Goal: Task Accomplishment & Management: Use online tool/utility

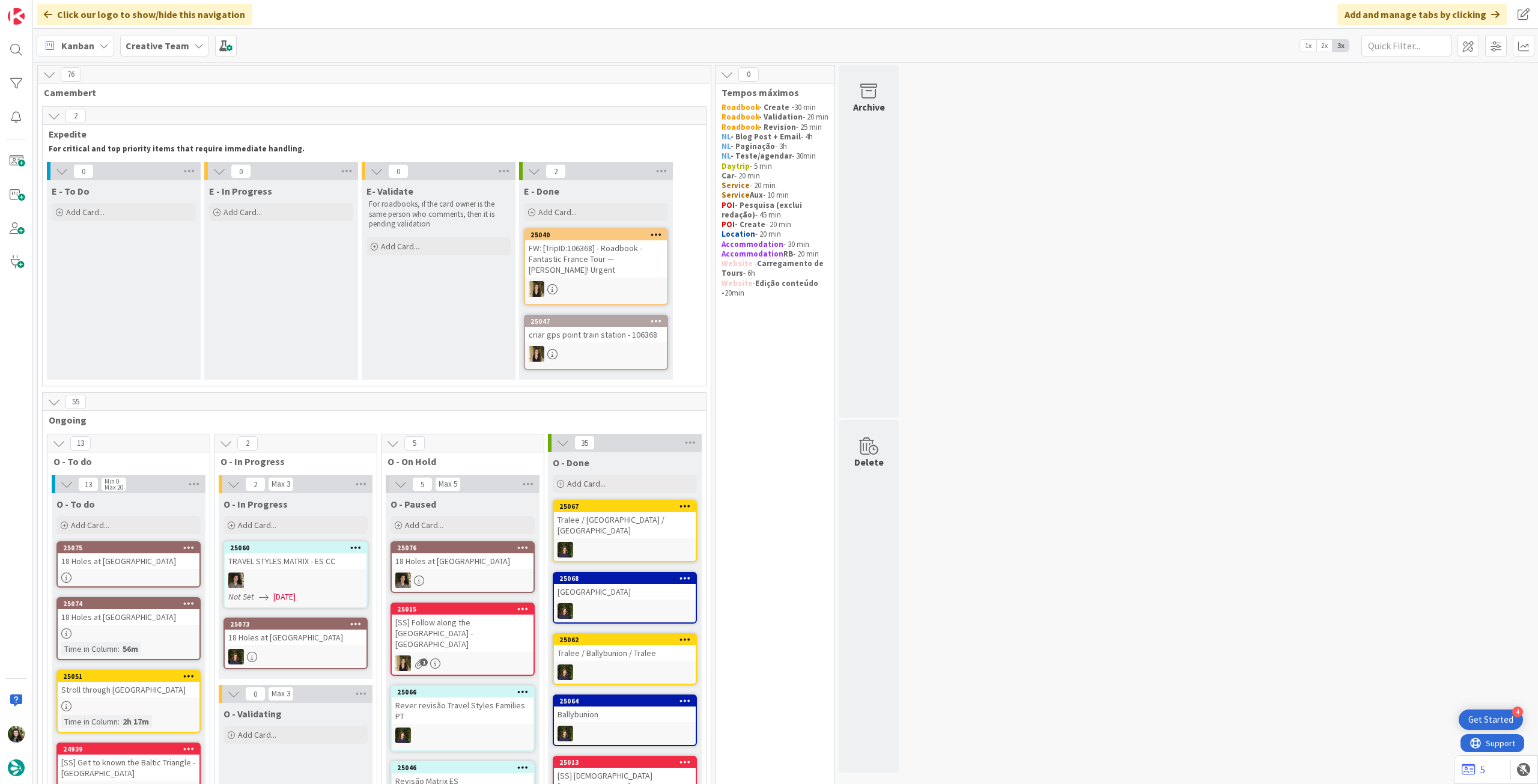
click at [158, 52] on span "Creative Team" at bounding box center [157, 45] width 64 height 14
click at [166, 175] on h4 "Creative Team - Análise" at bounding box center [216, 171] width 163 height 12
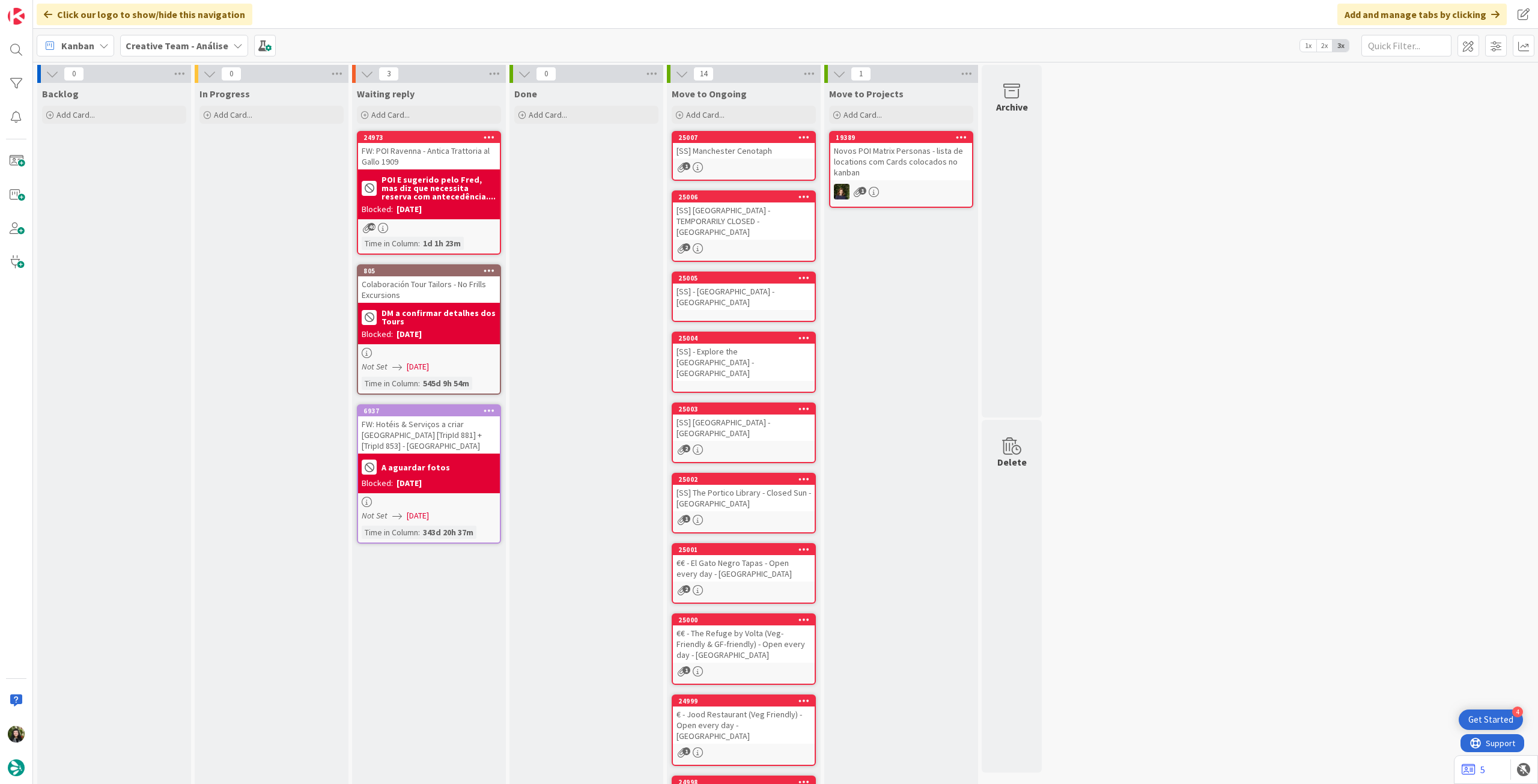
click at [154, 45] on b "Creative Team - Análise" at bounding box center [176, 45] width 103 height 12
click at [173, 173] on h4 "Creative Team" at bounding box center [216, 171] width 163 height 12
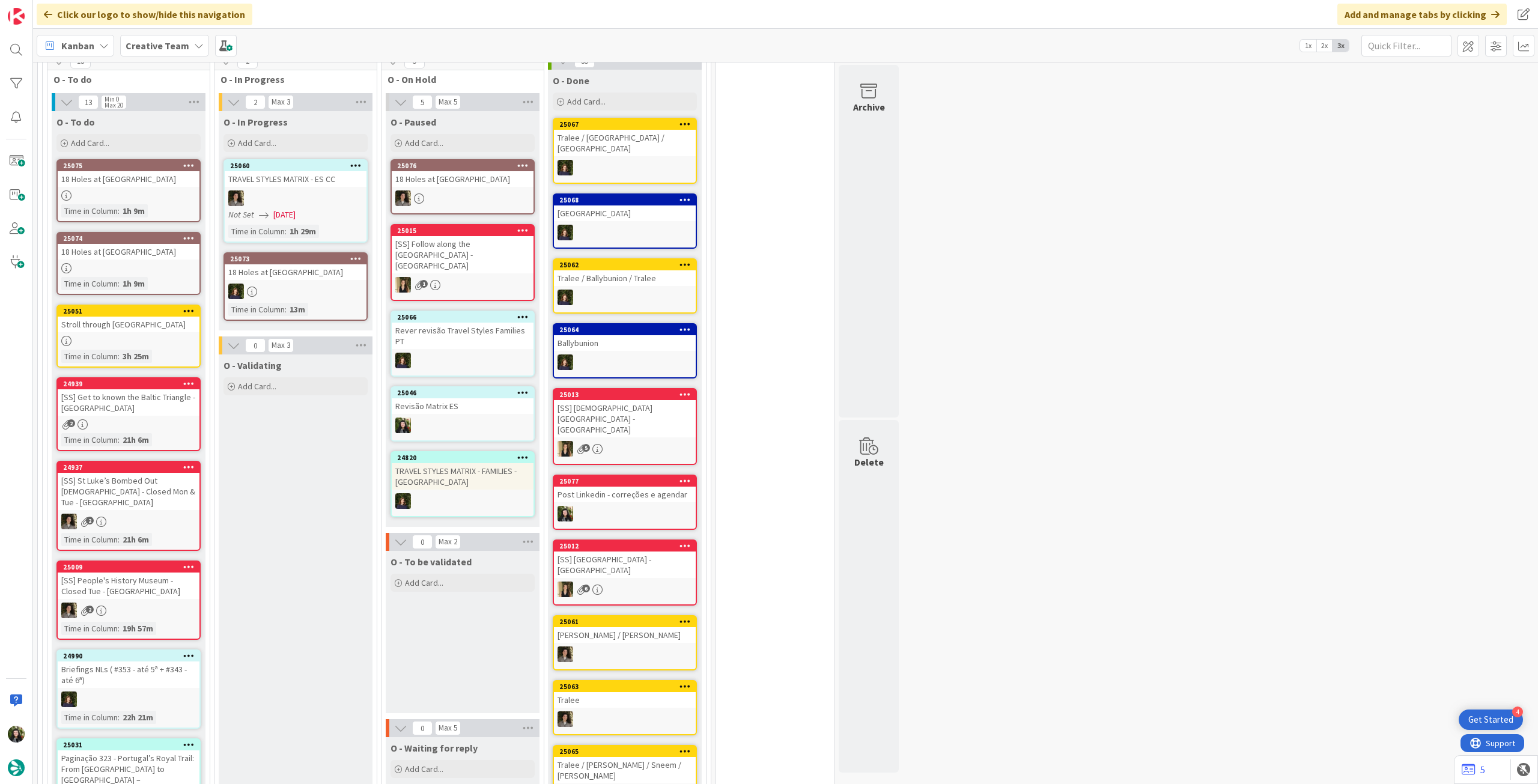
scroll to position [320, 0]
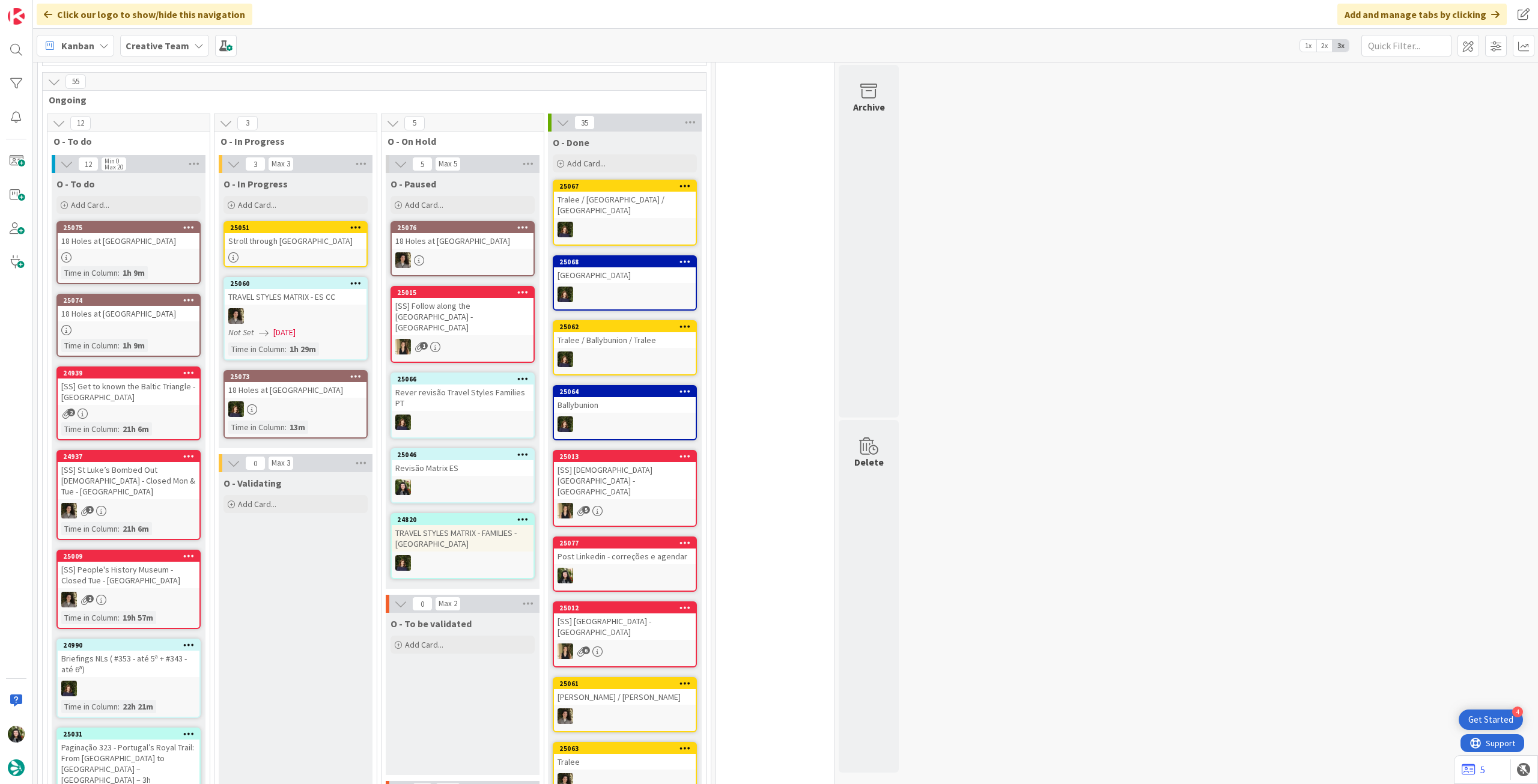
click at [351, 252] on div at bounding box center [295, 257] width 142 height 10
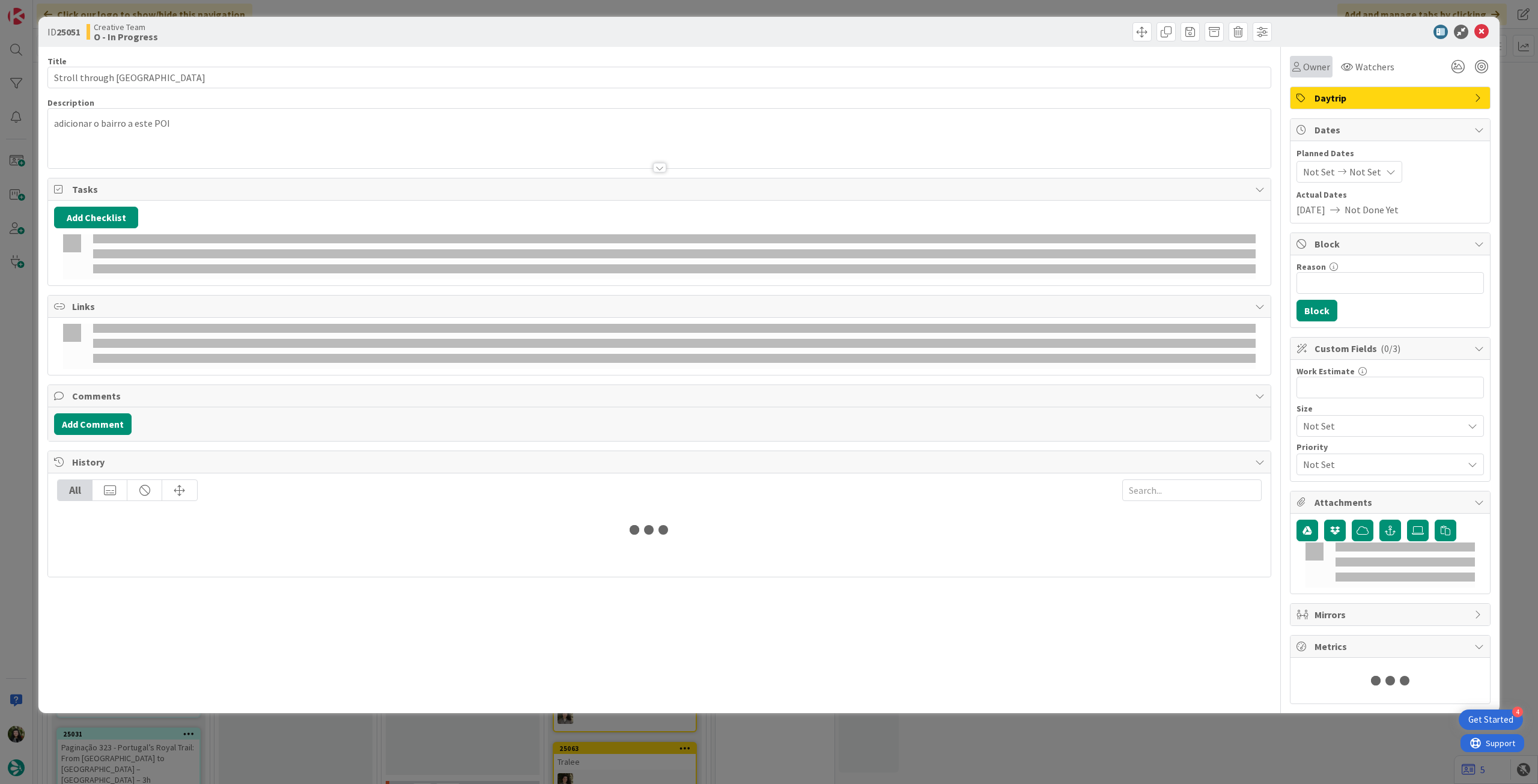
click at [1301, 72] on div "Owner" at bounding box center [1311, 66] width 38 height 14
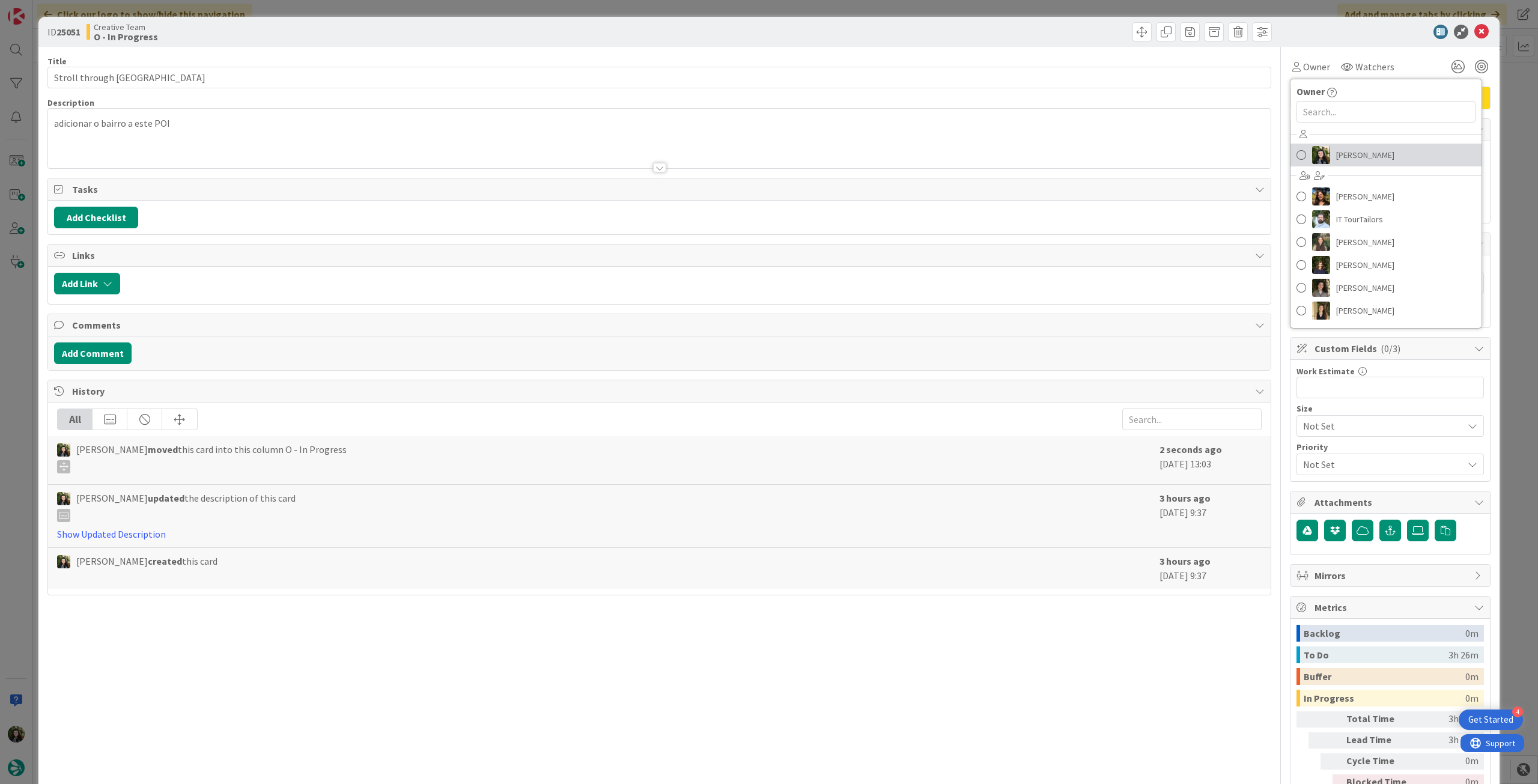
drag, startPoint x: 1327, startPoint y: 159, endPoint x: 1143, endPoint y: 147, distance: 184.4
click at [1336, 159] on span "[PERSON_NAME]" at bounding box center [1365, 155] width 58 height 18
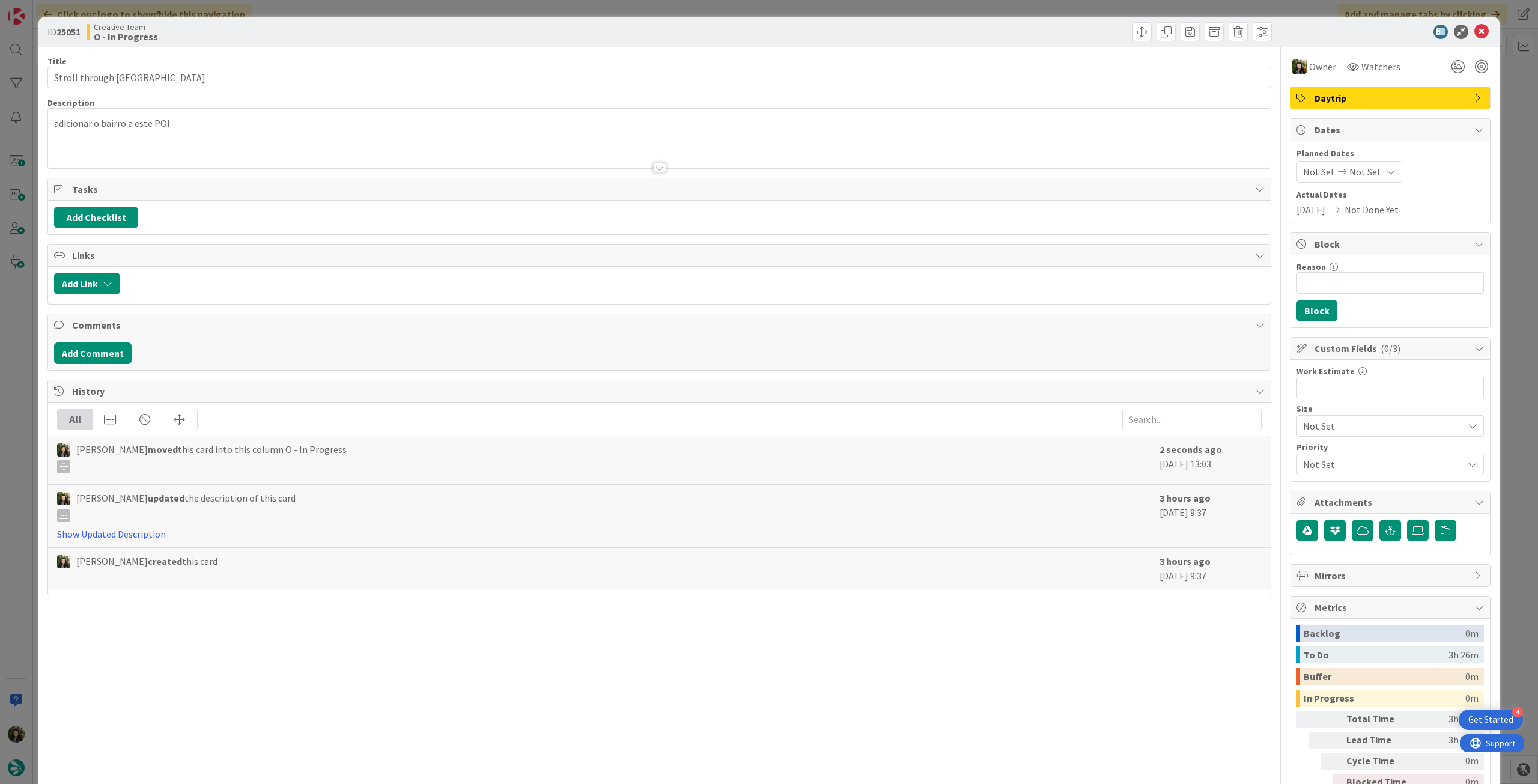
click at [216, 151] on div at bounding box center [659, 153] width 1222 height 31
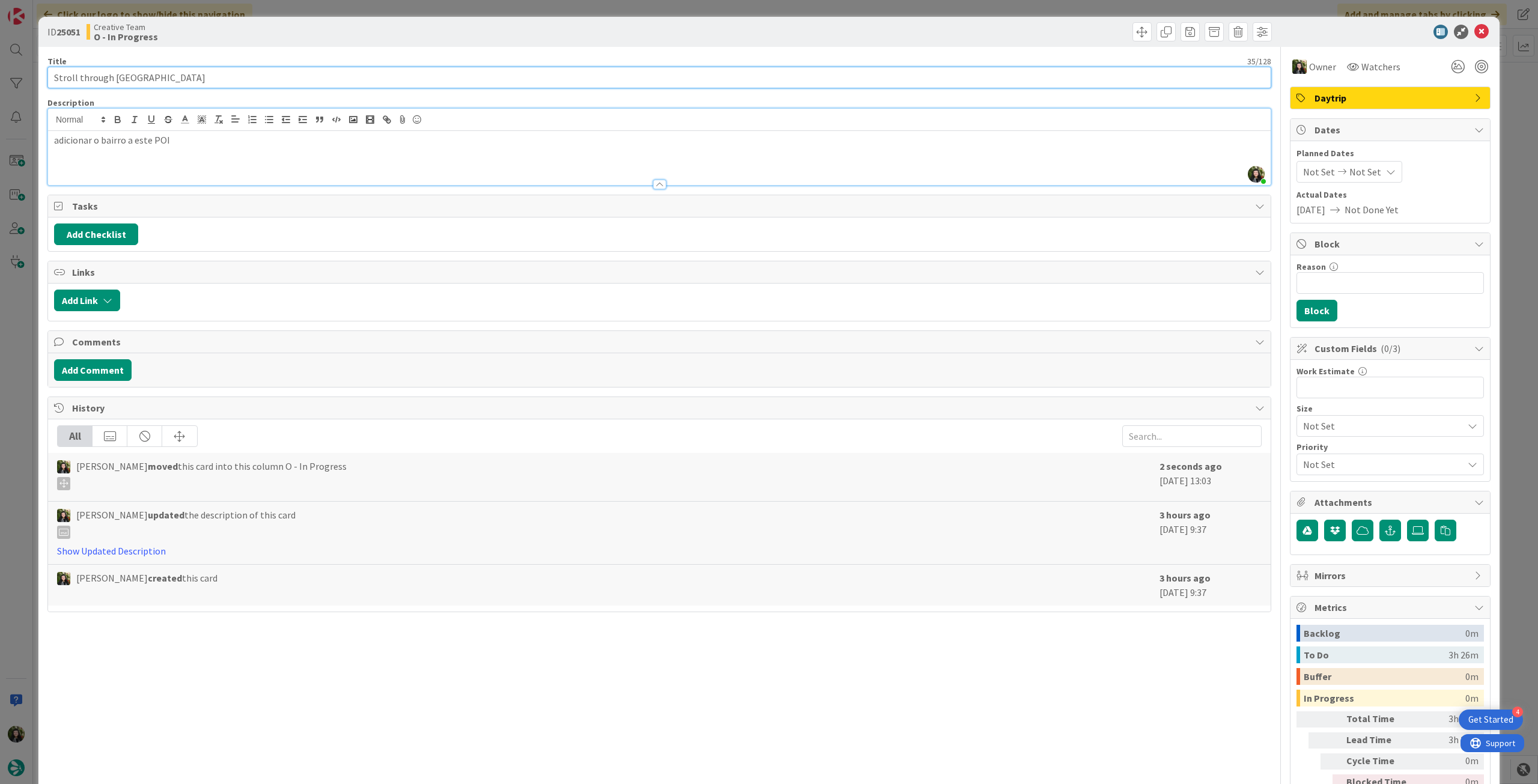
drag, startPoint x: 97, startPoint y: 85, endPoint x: 61, endPoint y: 51, distance: 49.5
click at [32, 86] on div "ID 25051 Creative Team O - In Progress Title 35 / 128 Stroll through [GEOGRAPHI…" at bounding box center [769, 392] width 1538 height 784
click at [1474, 31] on icon at bounding box center [1481, 32] width 14 height 14
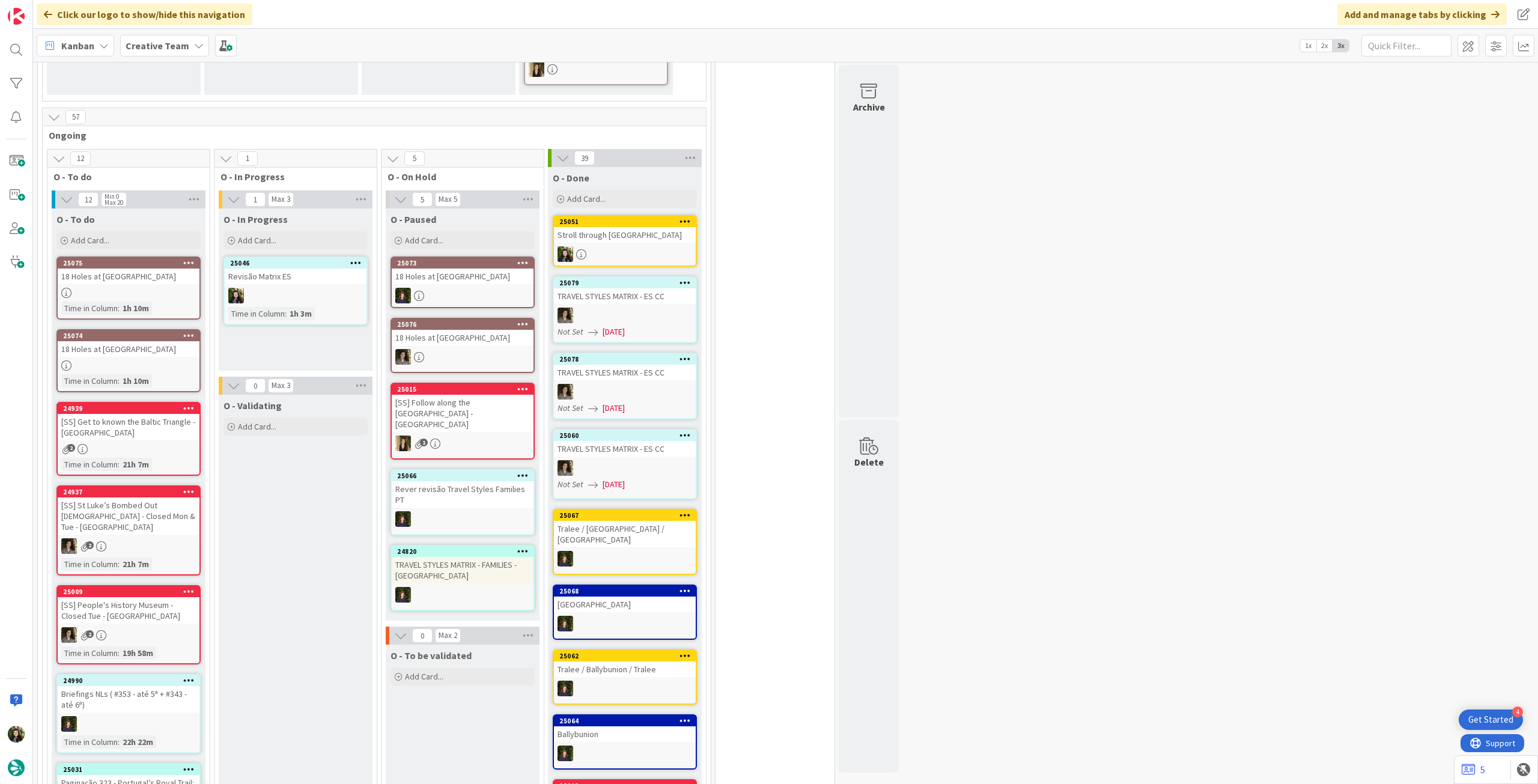
click at [311, 303] on div "25046 Revisão Matrix ES Time in Column : 1h 3m" at bounding box center [296, 291] width 144 height 69
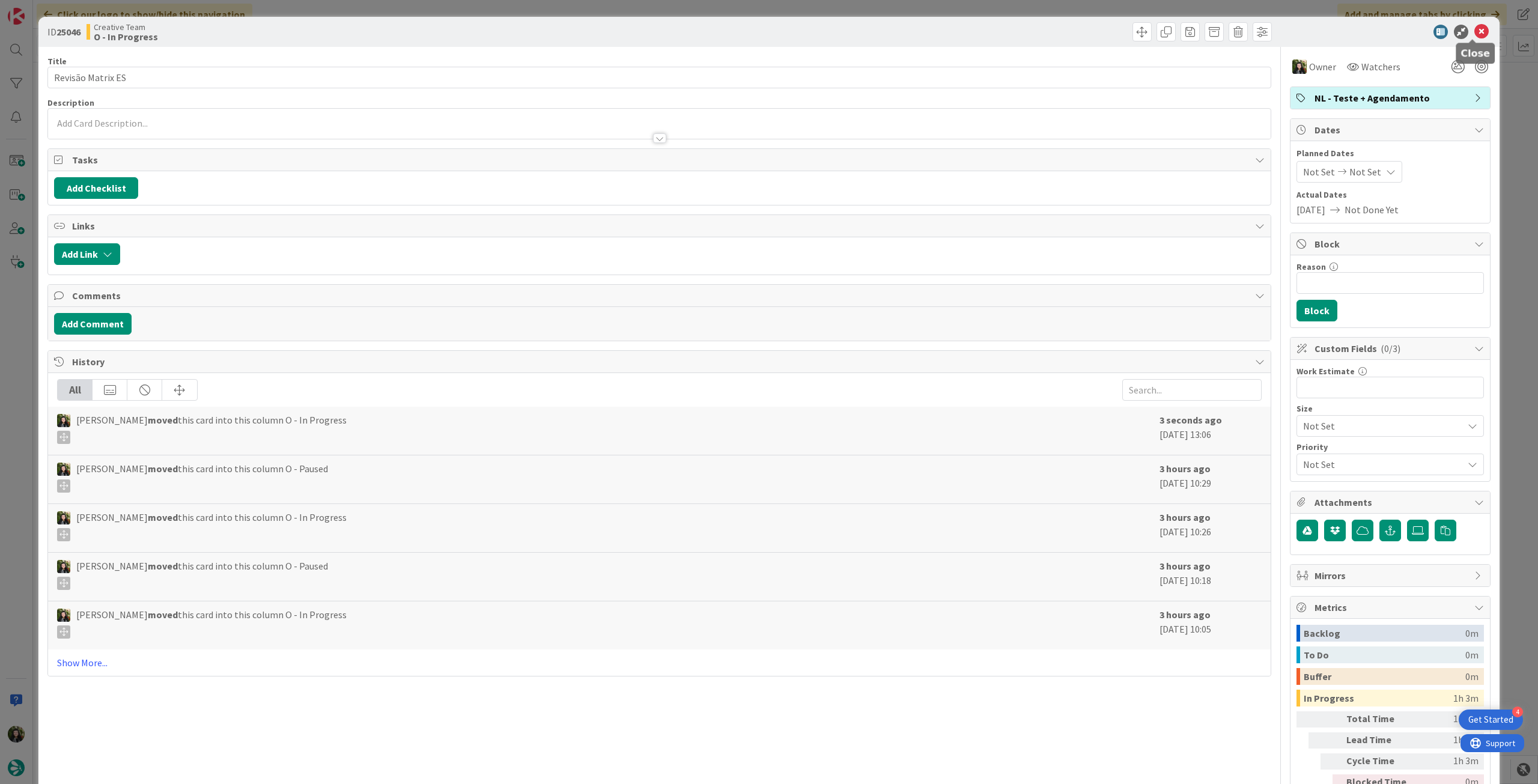
click at [1478, 28] on icon at bounding box center [1481, 32] width 14 height 14
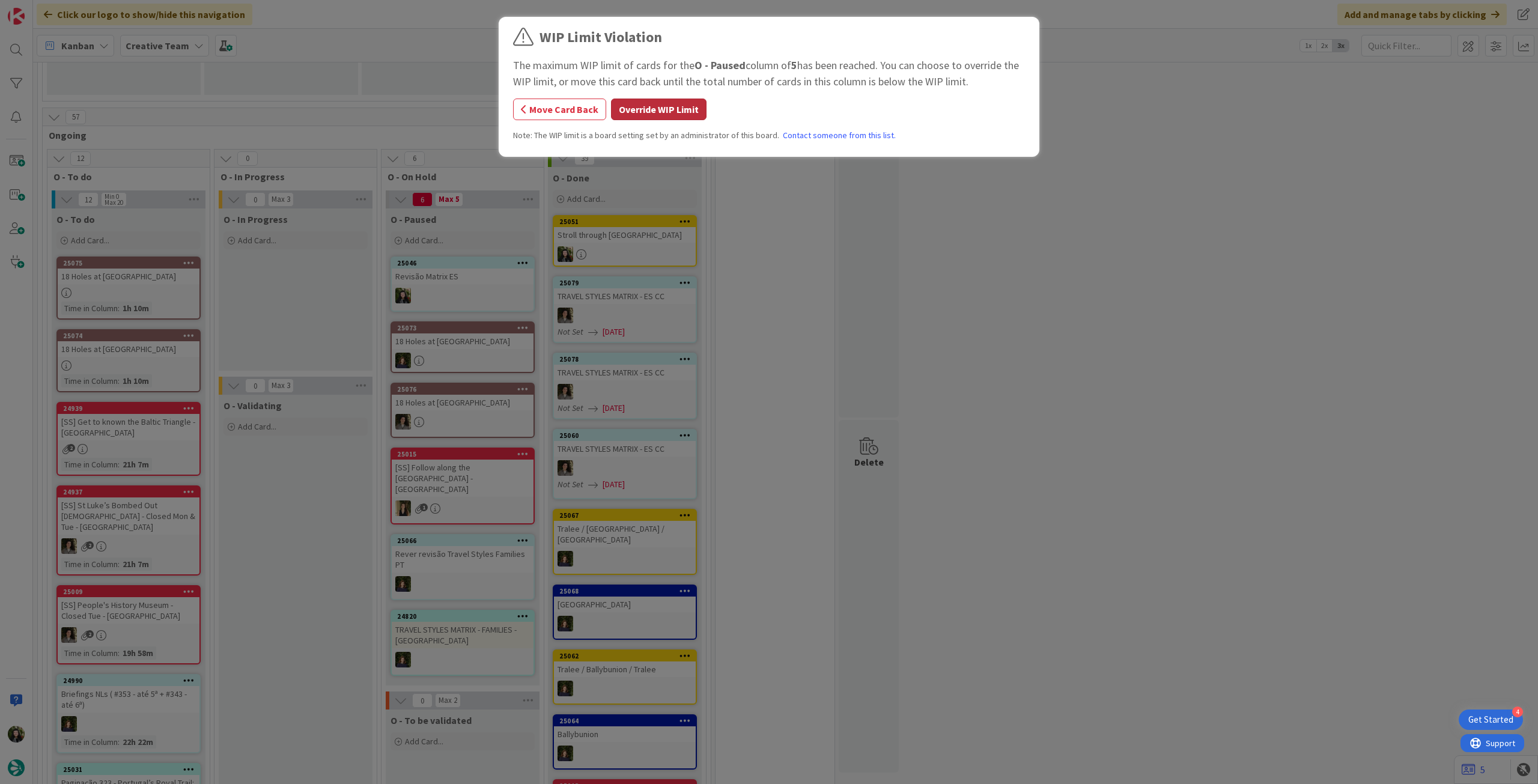
click at [630, 103] on button "Override WIP Limit" at bounding box center [659, 109] width 96 height 21
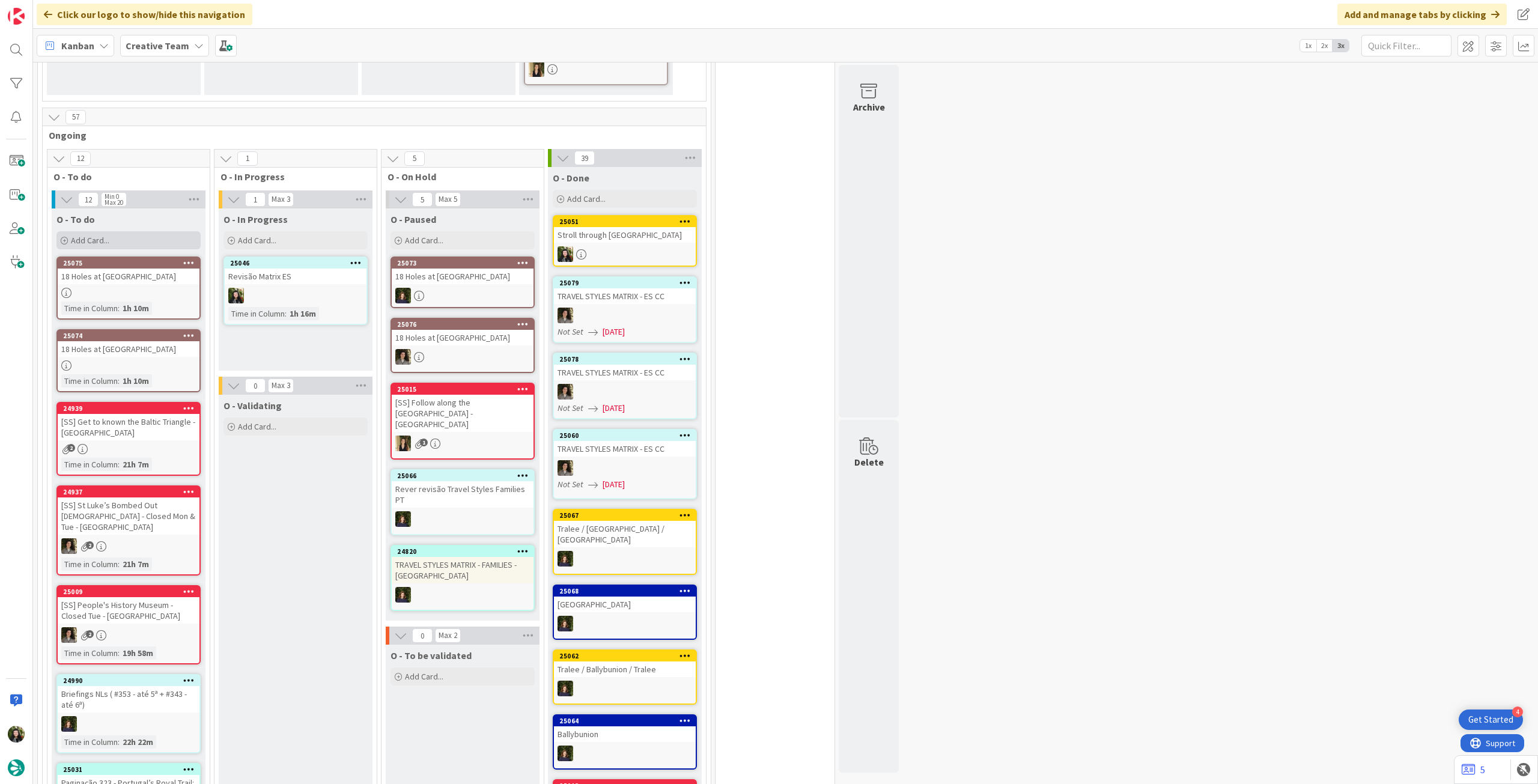
click at [122, 234] on div "Add Card..." at bounding box center [129, 240] width 144 height 18
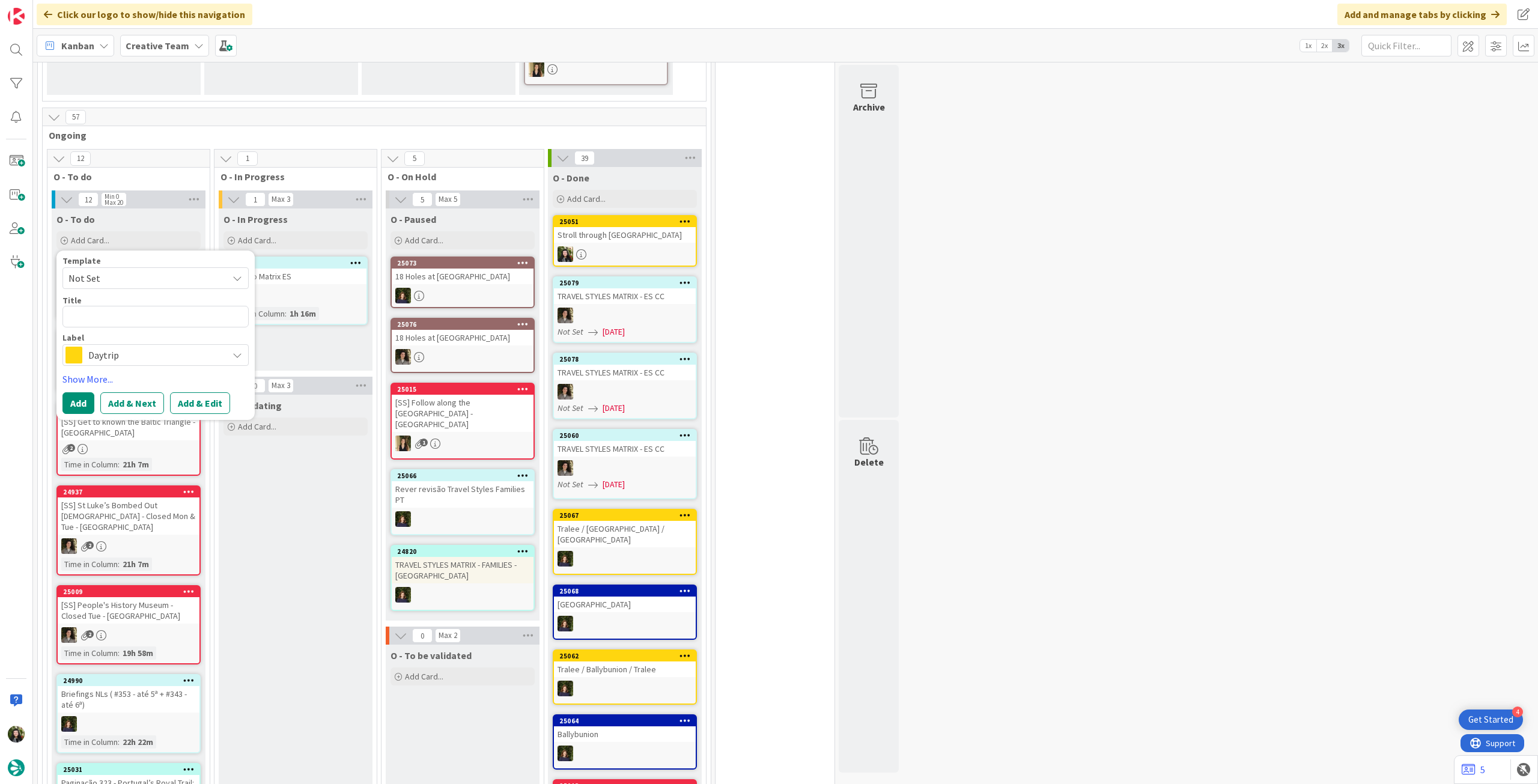
click at [143, 351] on span "Daytrip" at bounding box center [155, 355] width 134 height 17
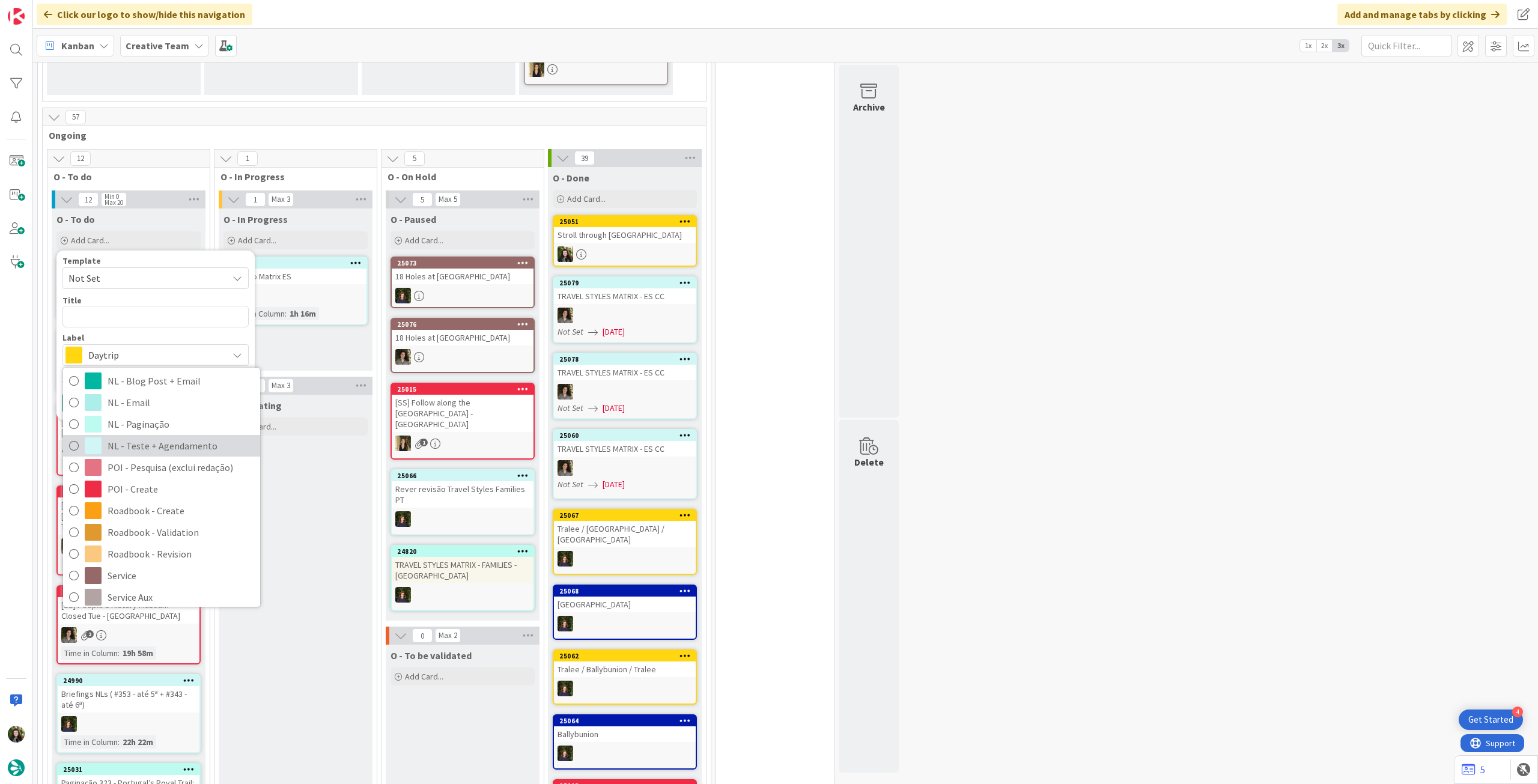
scroll to position [160, 0]
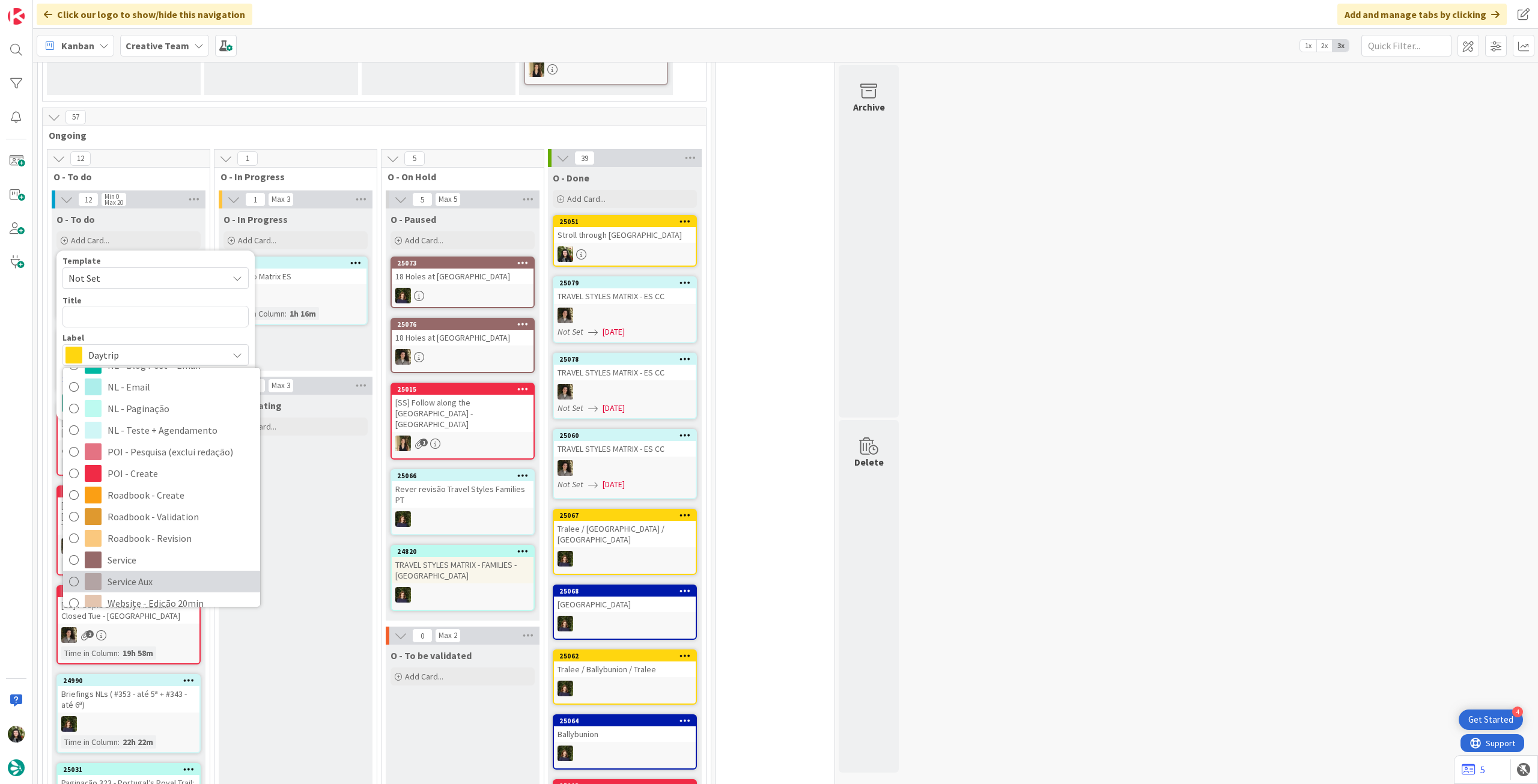
click at [162, 575] on span "Service Aux" at bounding box center [181, 581] width 147 height 18
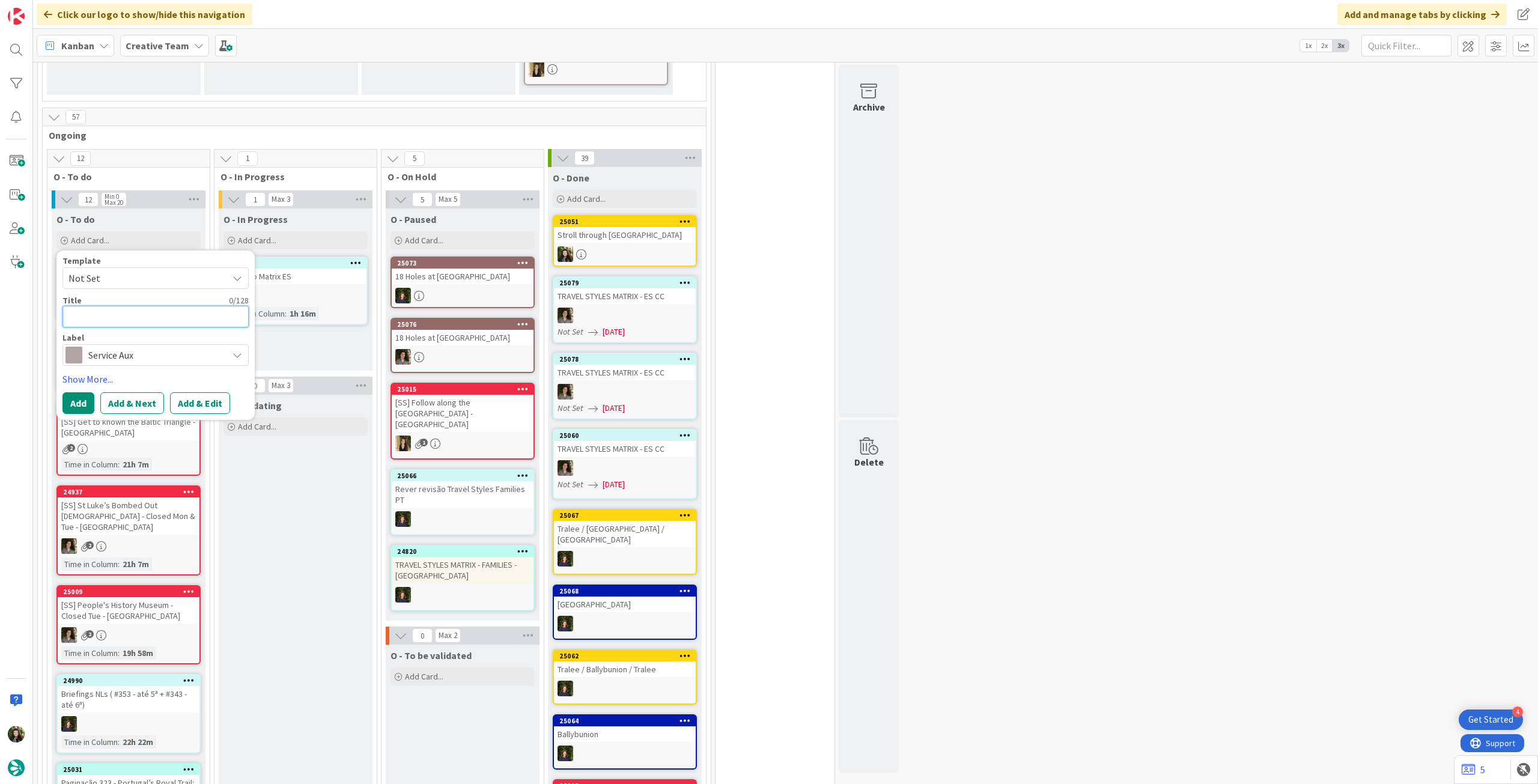
click at [129, 315] on textarea at bounding box center [155, 316] width 186 height 21
paste textarea "LAT - Experience [GEOGRAPHIC_DATA] in [GEOGRAPHIC_DATA]"
type textarea "x"
type textarea "LAT - Experience [GEOGRAPHIC_DATA] in [GEOGRAPHIC_DATA]"
click at [78, 394] on button "Add" at bounding box center [78, 403] width 32 height 21
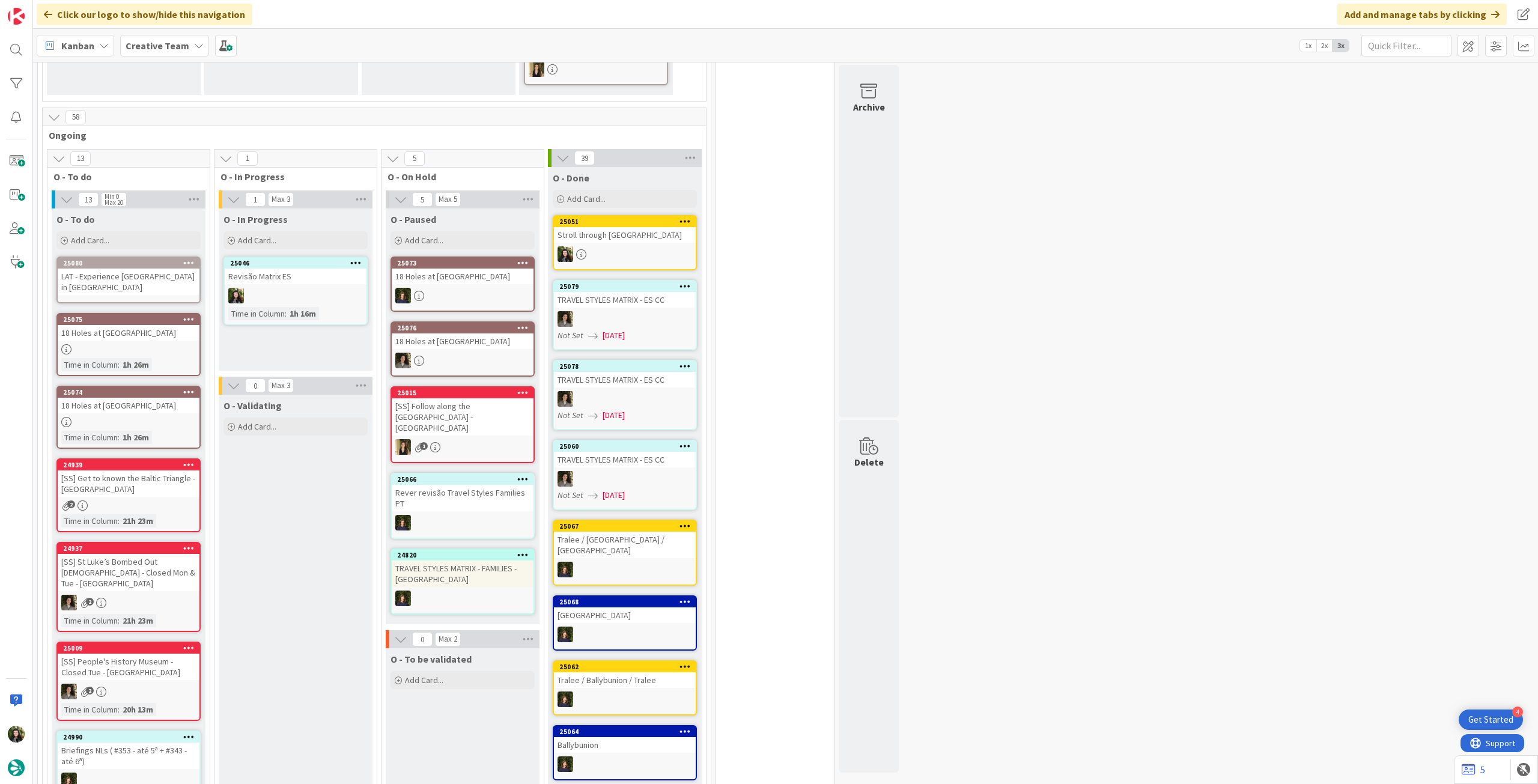
click at [132, 275] on div "LAT - Experience [GEOGRAPHIC_DATA] in [GEOGRAPHIC_DATA]" at bounding box center [128, 282] width 142 height 26
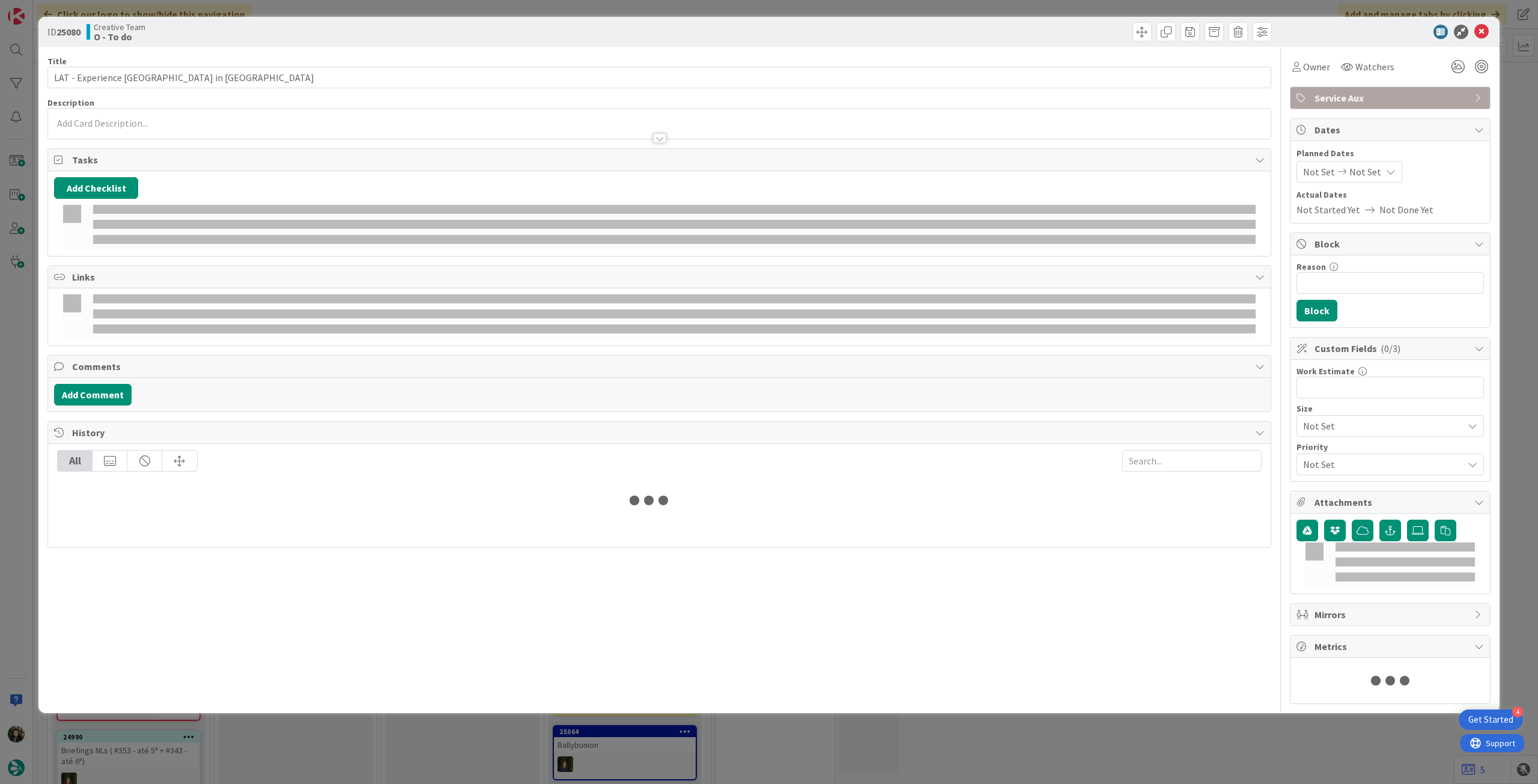
click at [198, 134] on div at bounding box center [659, 132] width 1222 height 13
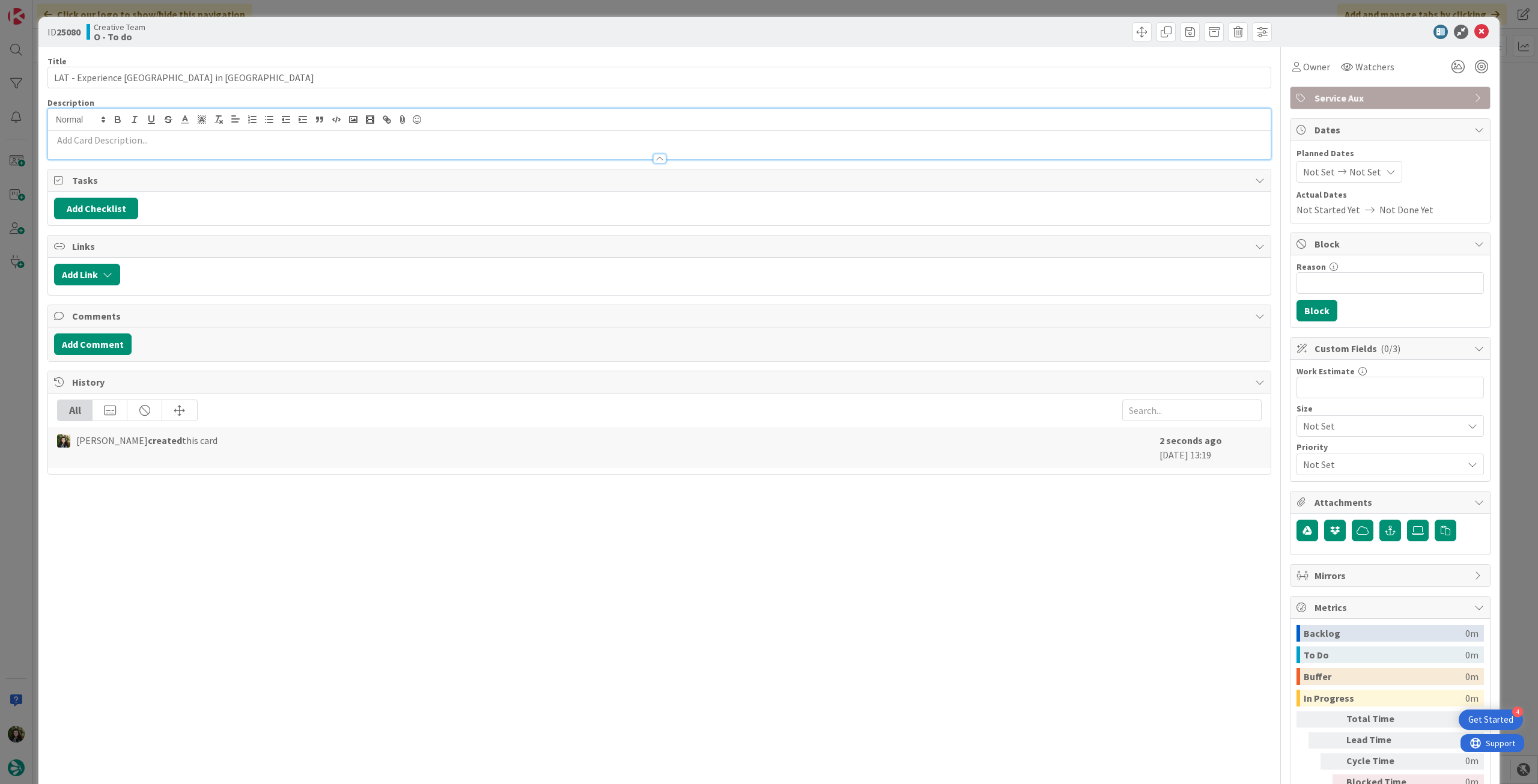
click at [195, 138] on p at bounding box center [659, 141] width 1210 height 14
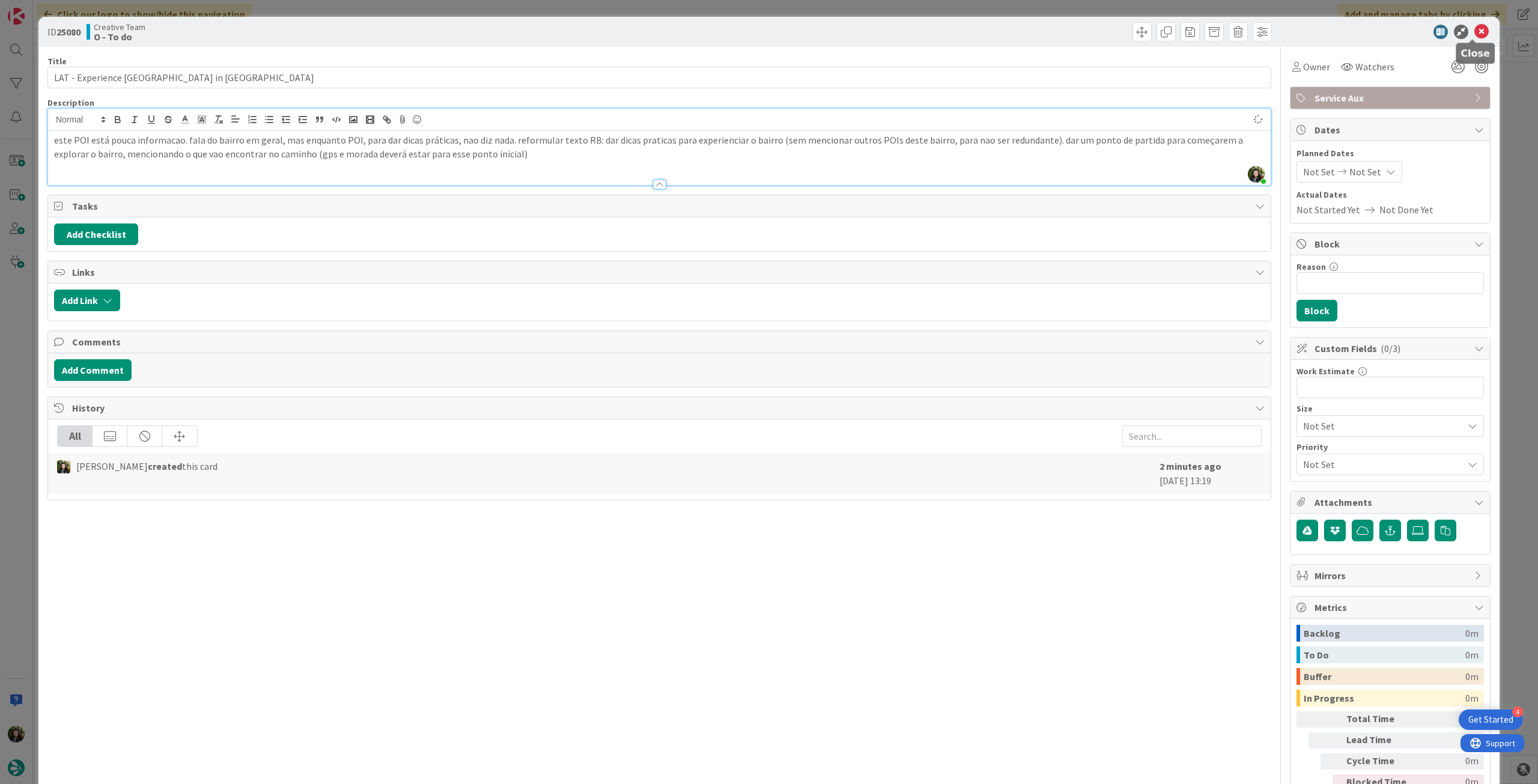
click at [1474, 38] on icon at bounding box center [1481, 32] width 14 height 14
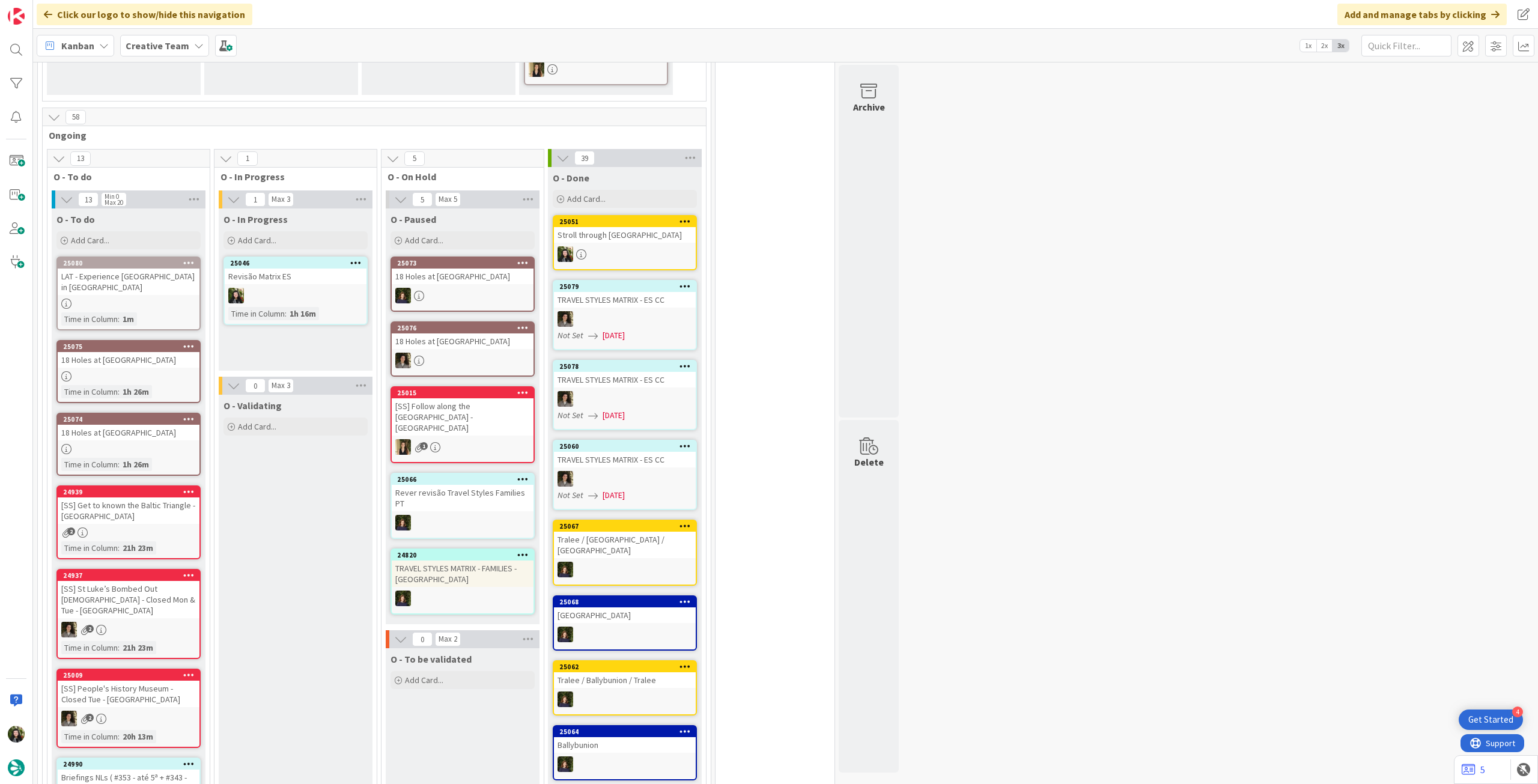
click at [117, 242] on div "Add Card..." at bounding box center [129, 240] width 144 height 18
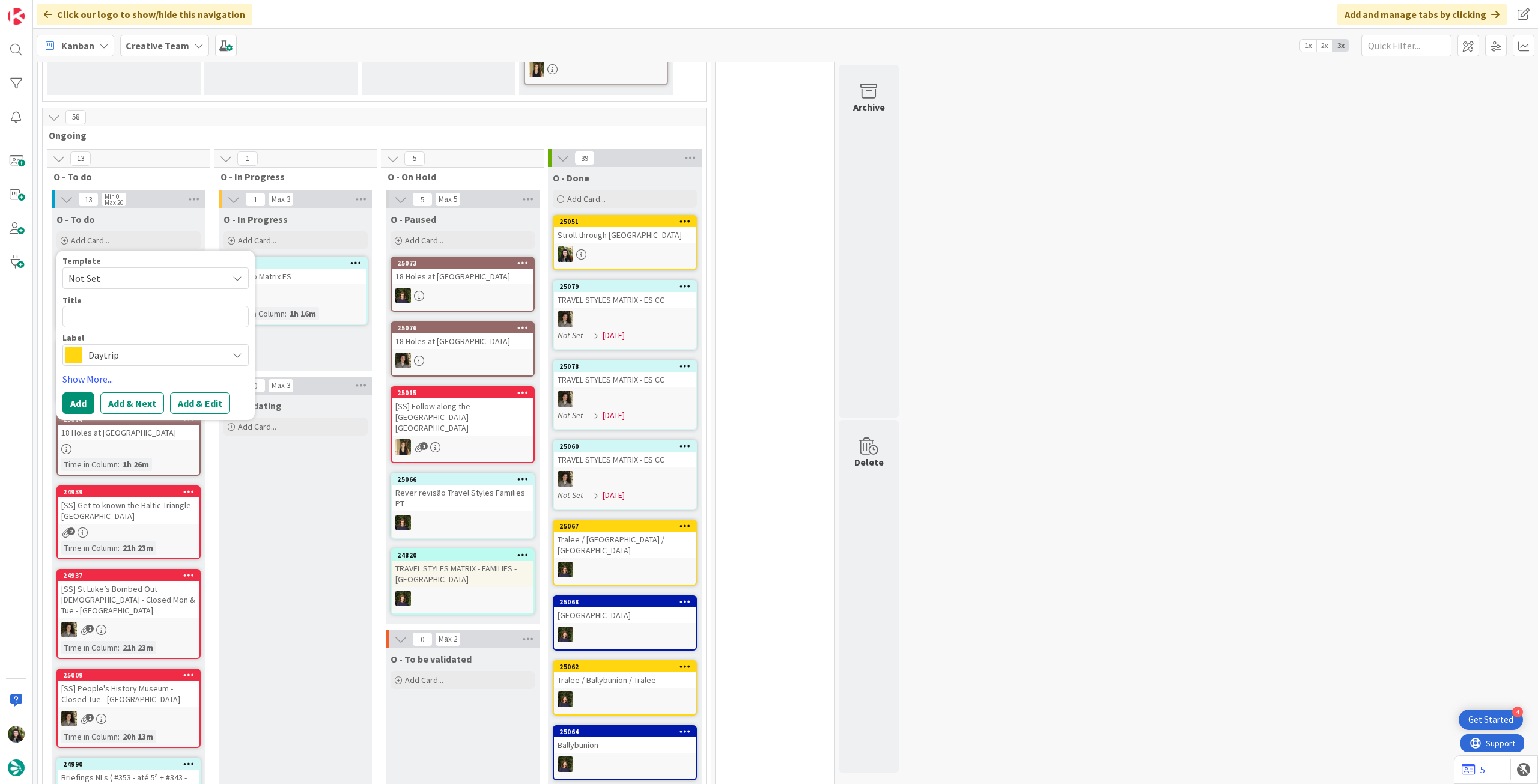
click at [130, 354] on span "Daytrip" at bounding box center [155, 355] width 134 height 17
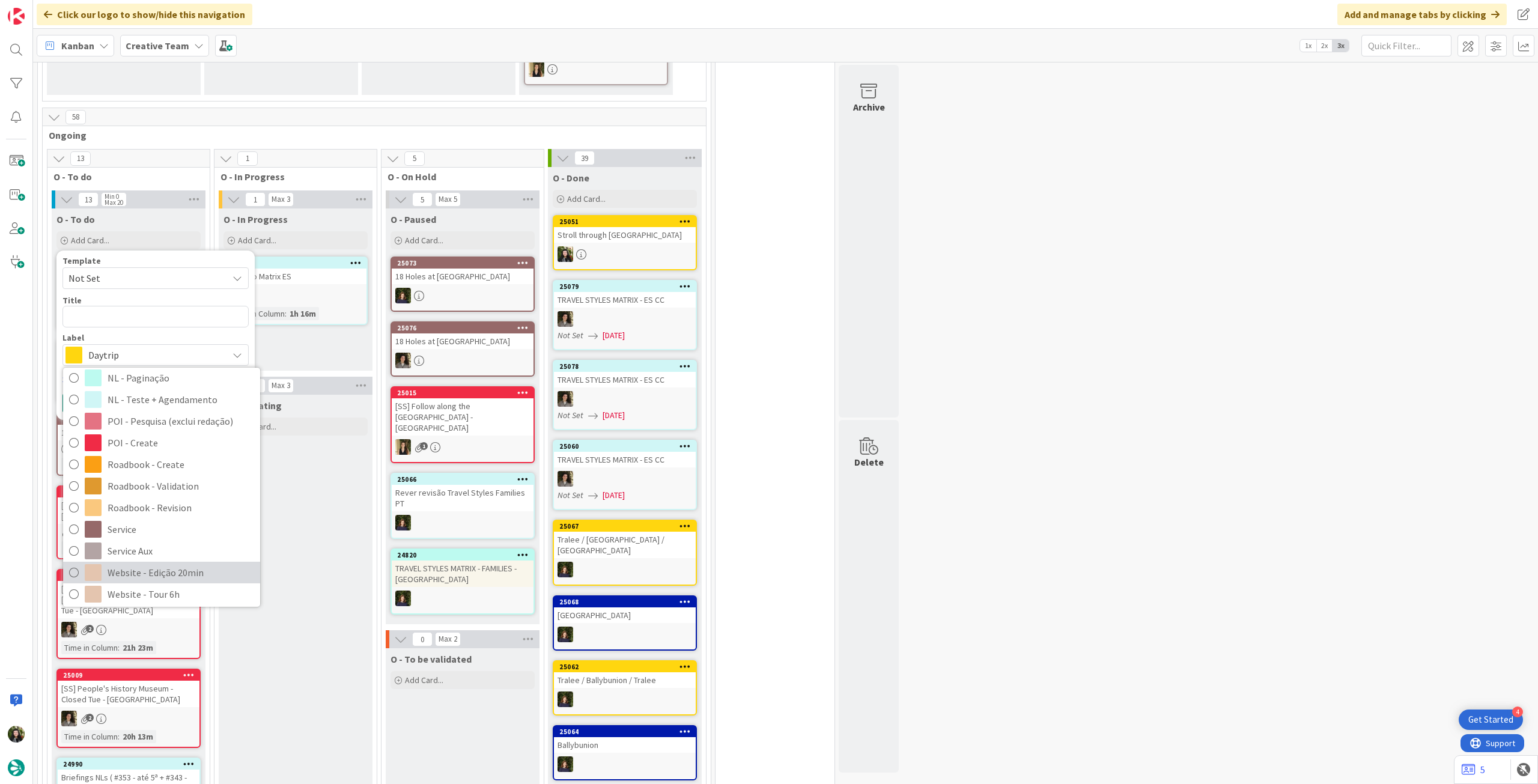
scroll to position [160, 0]
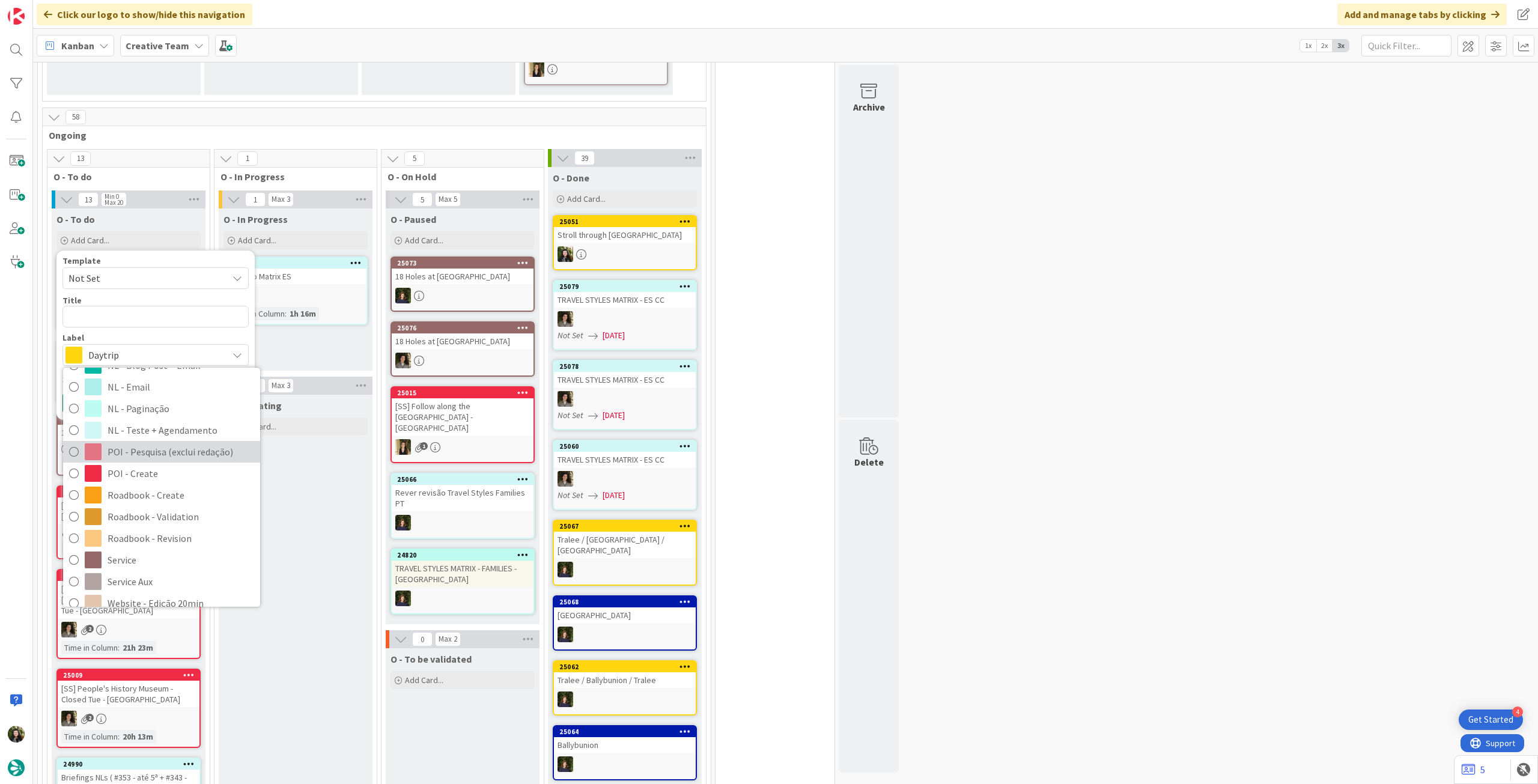
click at [170, 453] on span "POI - Pesquisa (exclui redação)" at bounding box center [181, 451] width 147 height 18
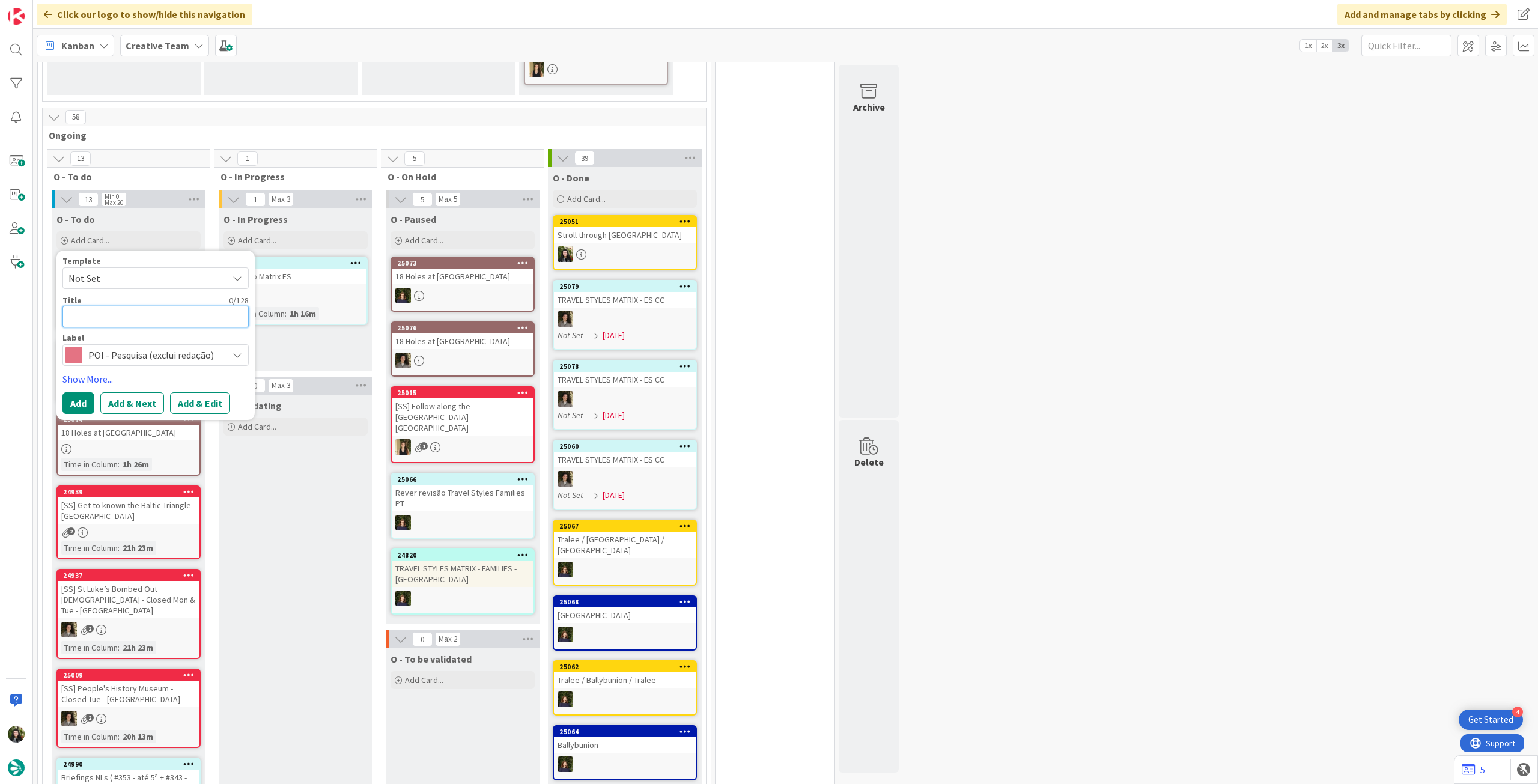
click at [168, 313] on textarea at bounding box center [155, 316] width 186 height 21
type textarea "x"
type textarea "R"
type textarea "x"
type textarea "Re"
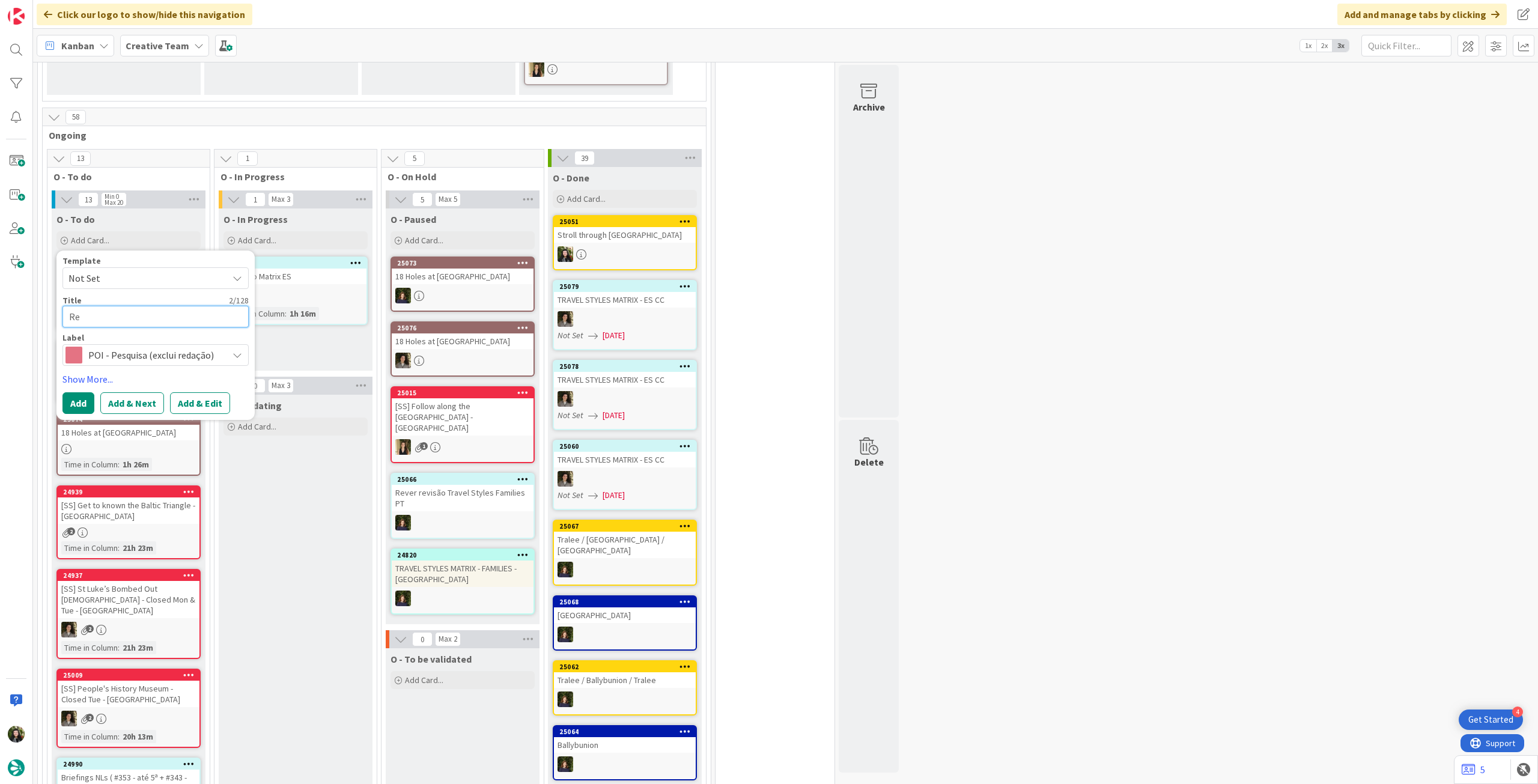
type textarea "x"
type textarea "Rev"
type textarea "x"
type textarea "Revi"
type textarea "x"
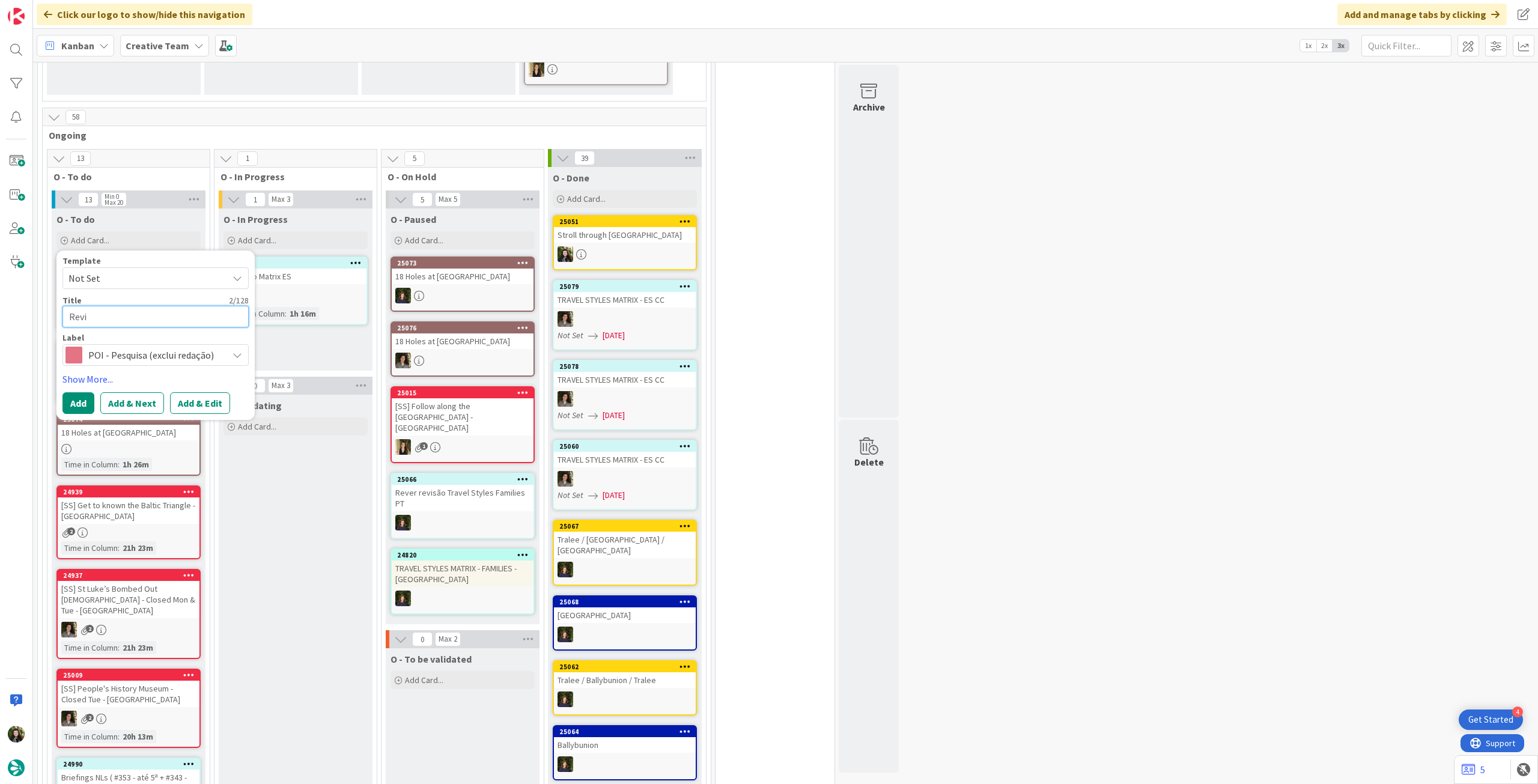
type textarea "Revis"
type textarea "x"
type textarea "Revisã"
type textarea "x"
type textarea "Revisão"
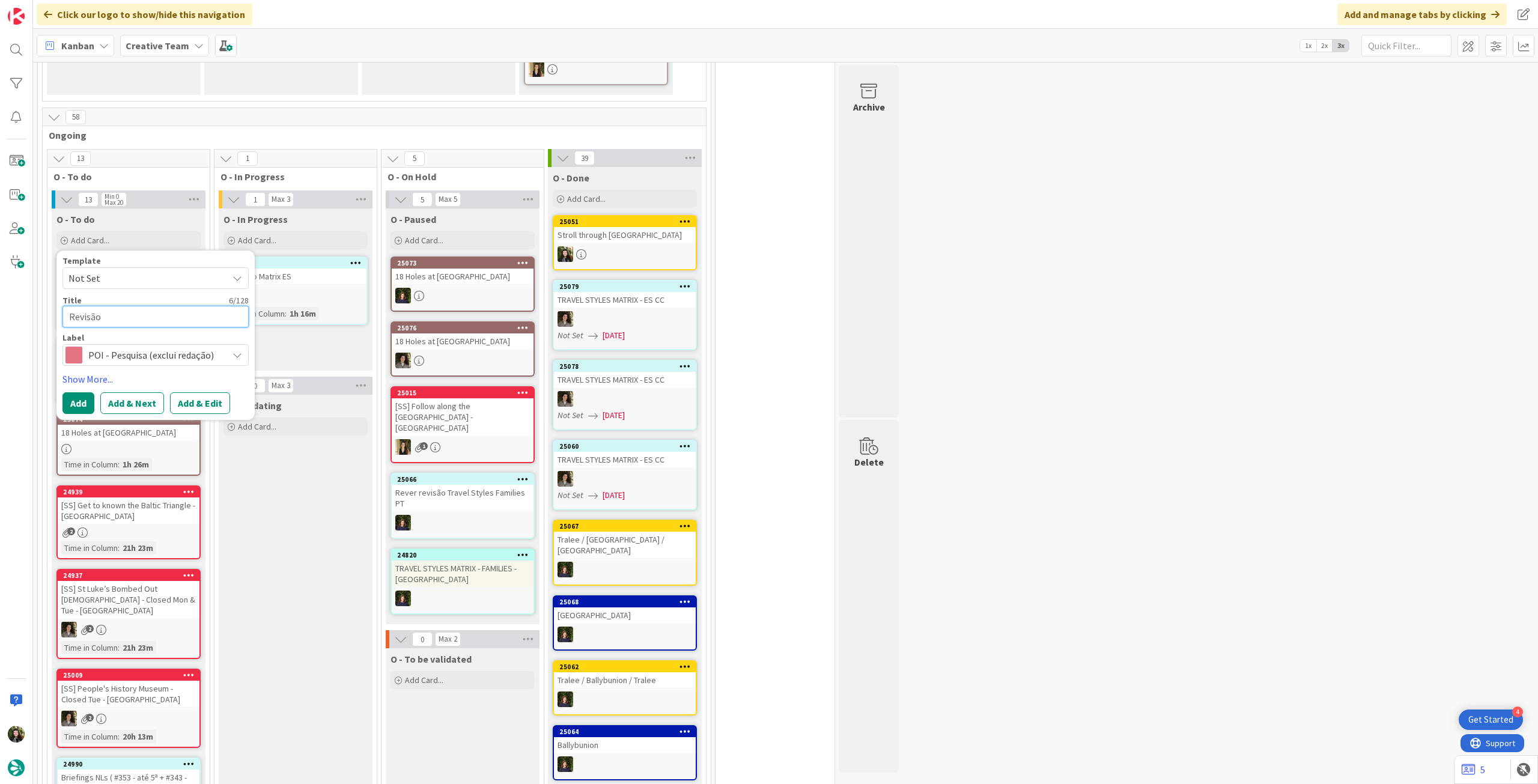
type textarea "x"
type textarea "Revisão"
type textarea "x"
type textarea "Revisão P"
type textarea "x"
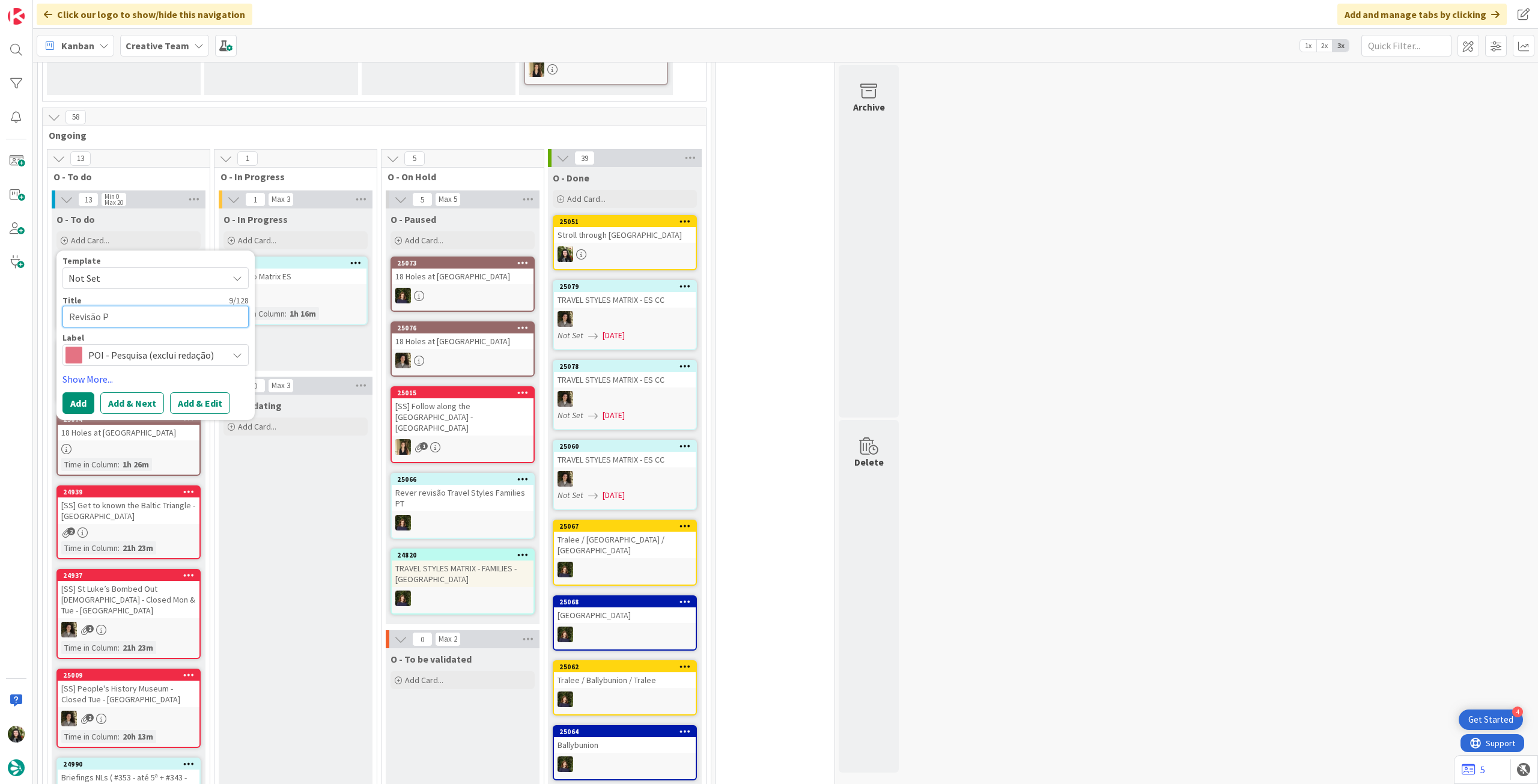
type textarea "Revisão PO"
type textarea "x"
type textarea "Revisão POI"
type textarea "x"
type textarea "Revisão POIs"
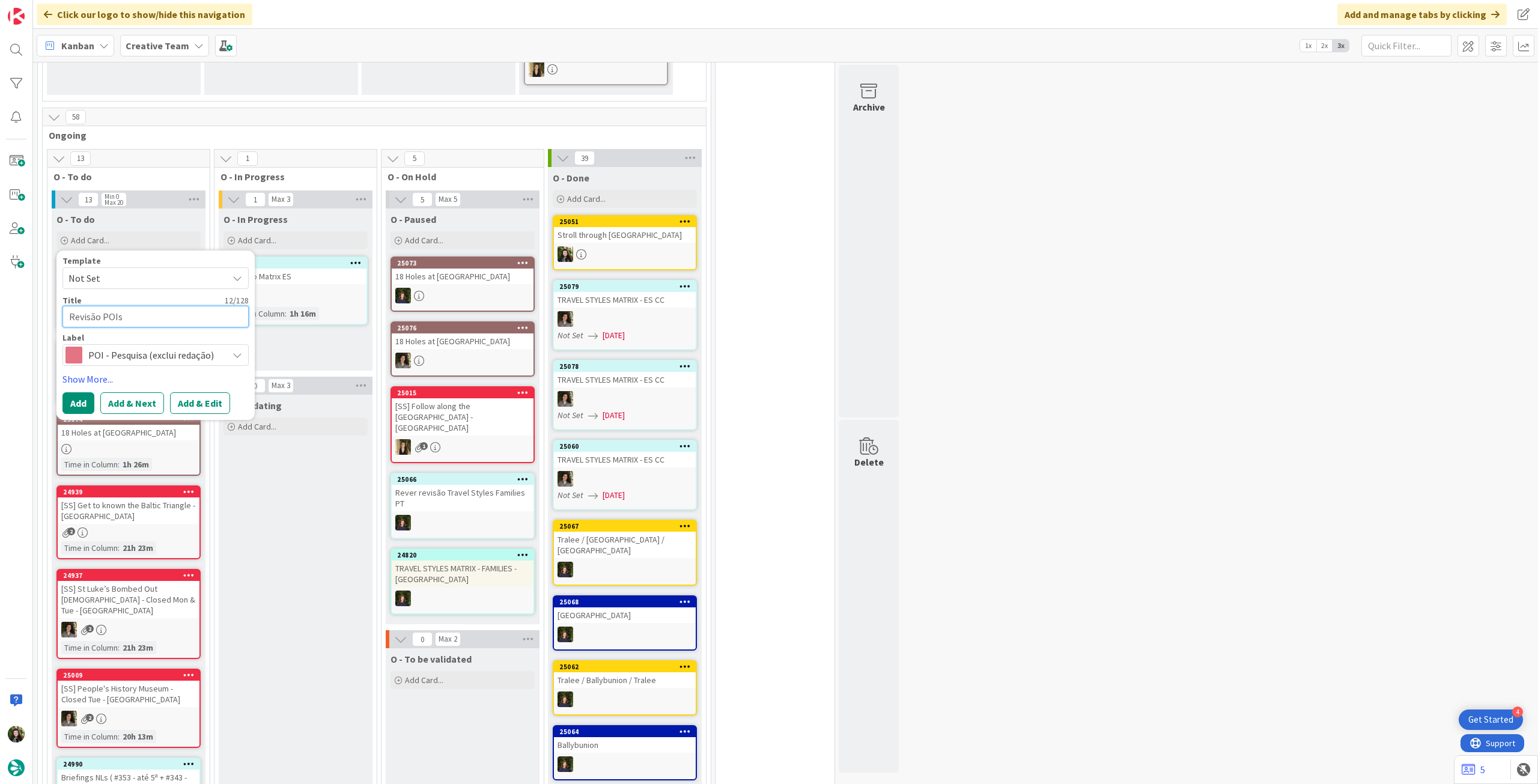
type textarea "x"
type textarea "Revisão POIs"
type textarea "x"
type textarea "Revisão POIs M"
type textarea "x"
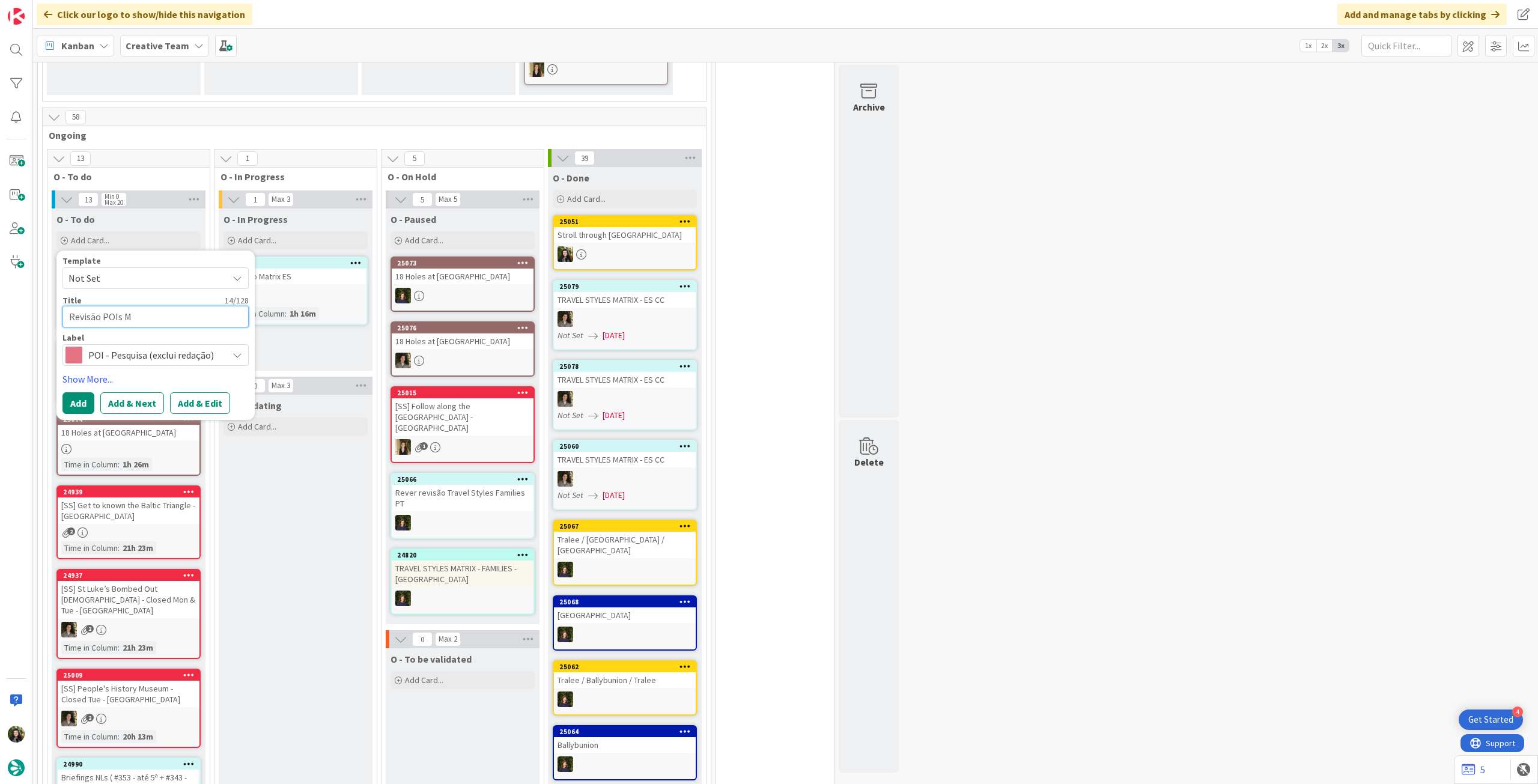
type textarea "Revisão POIs Me"
type textarea "x"
type textarea "Revisão POIs Mer"
type textarea "x"
type textarea "Revisão POIs Meri"
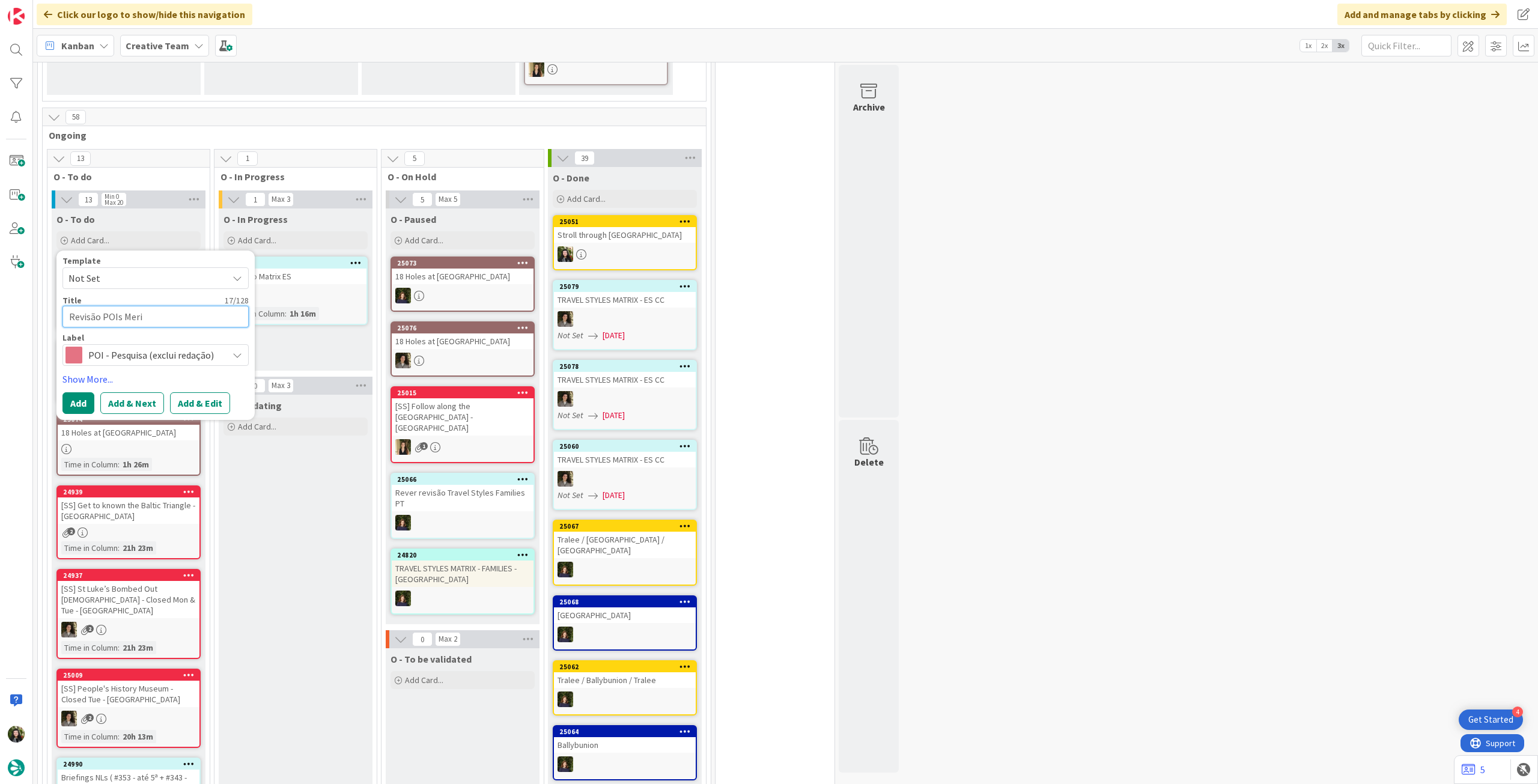
type textarea "x"
type textarea "Revisão POIs Merid"
type textarea "x"
type textarea "Revisão POIs Merida"
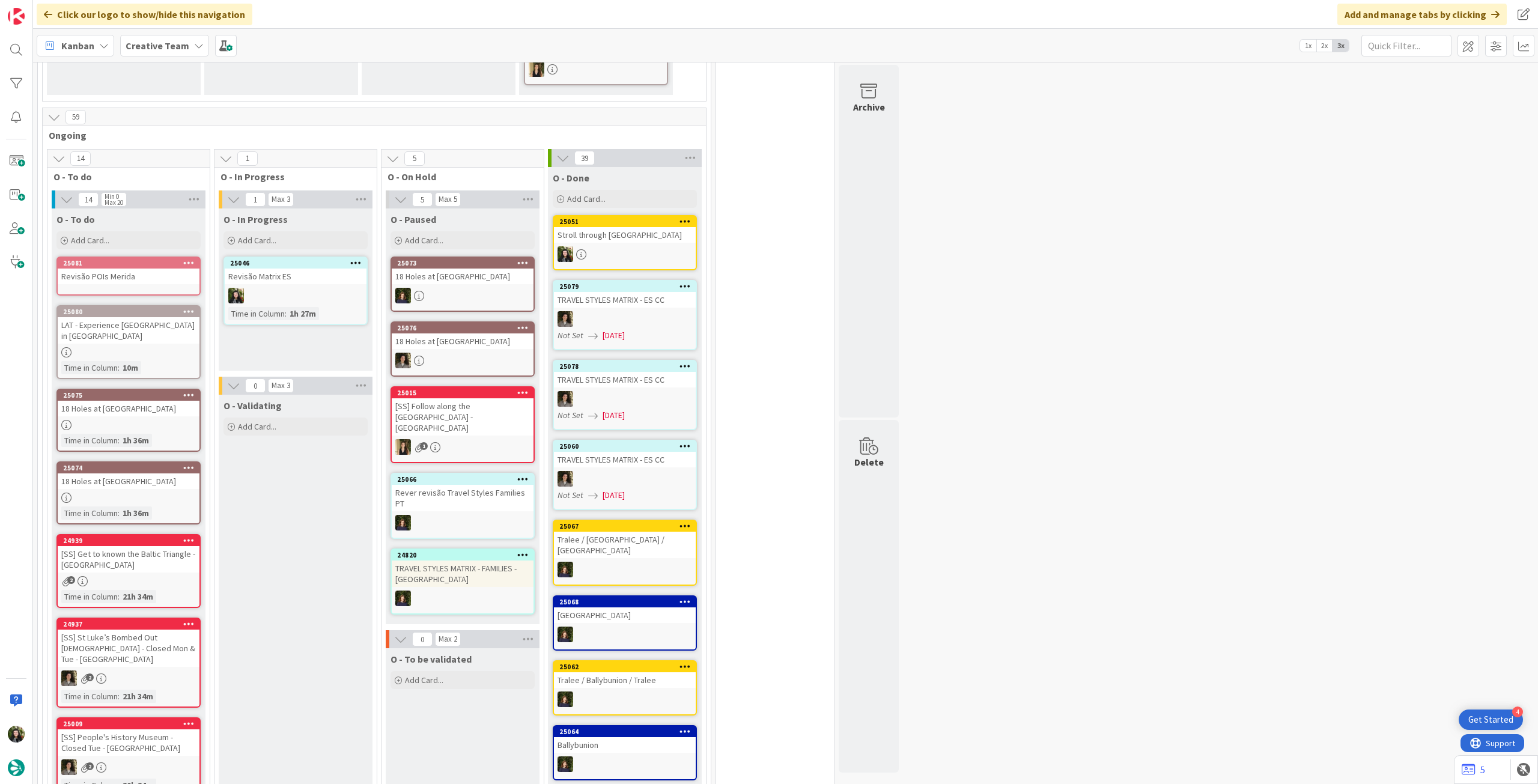
click at [147, 283] on div "25081 Revisão POIs Merida" at bounding box center [129, 276] width 144 height 39
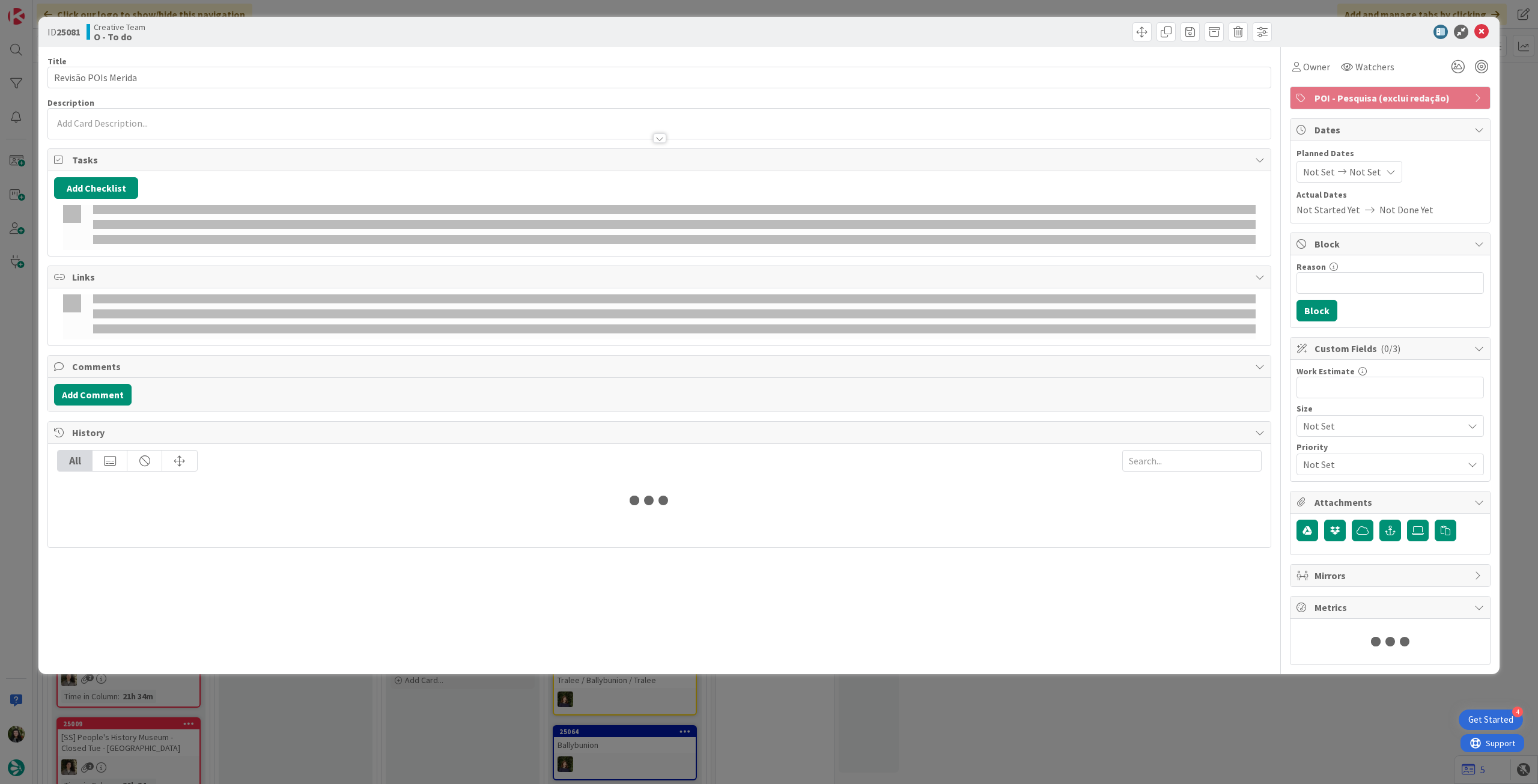
click at [212, 132] on div at bounding box center [659, 132] width 1222 height 13
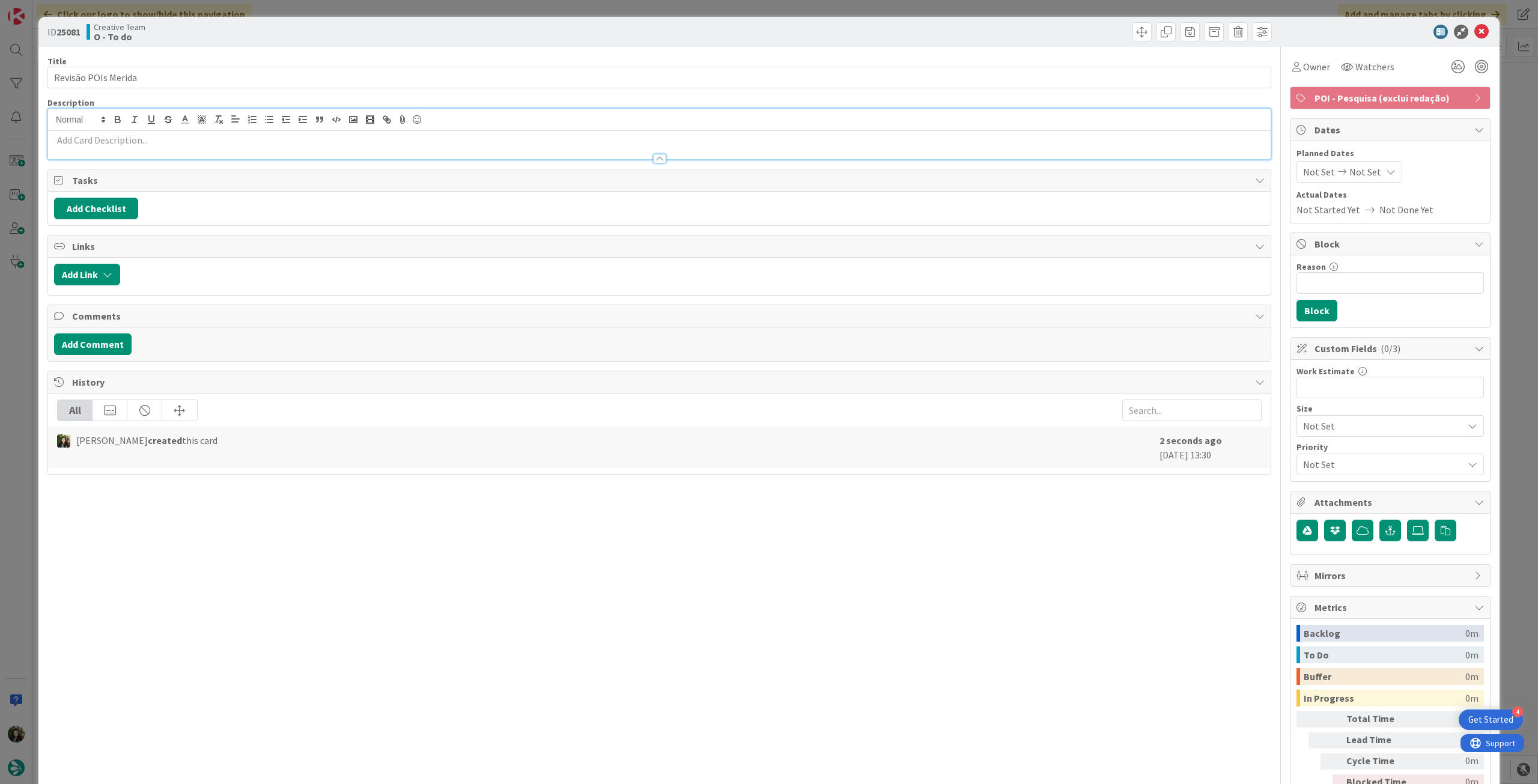
click at [211, 141] on p at bounding box center [659, 141] width 1210 height 14
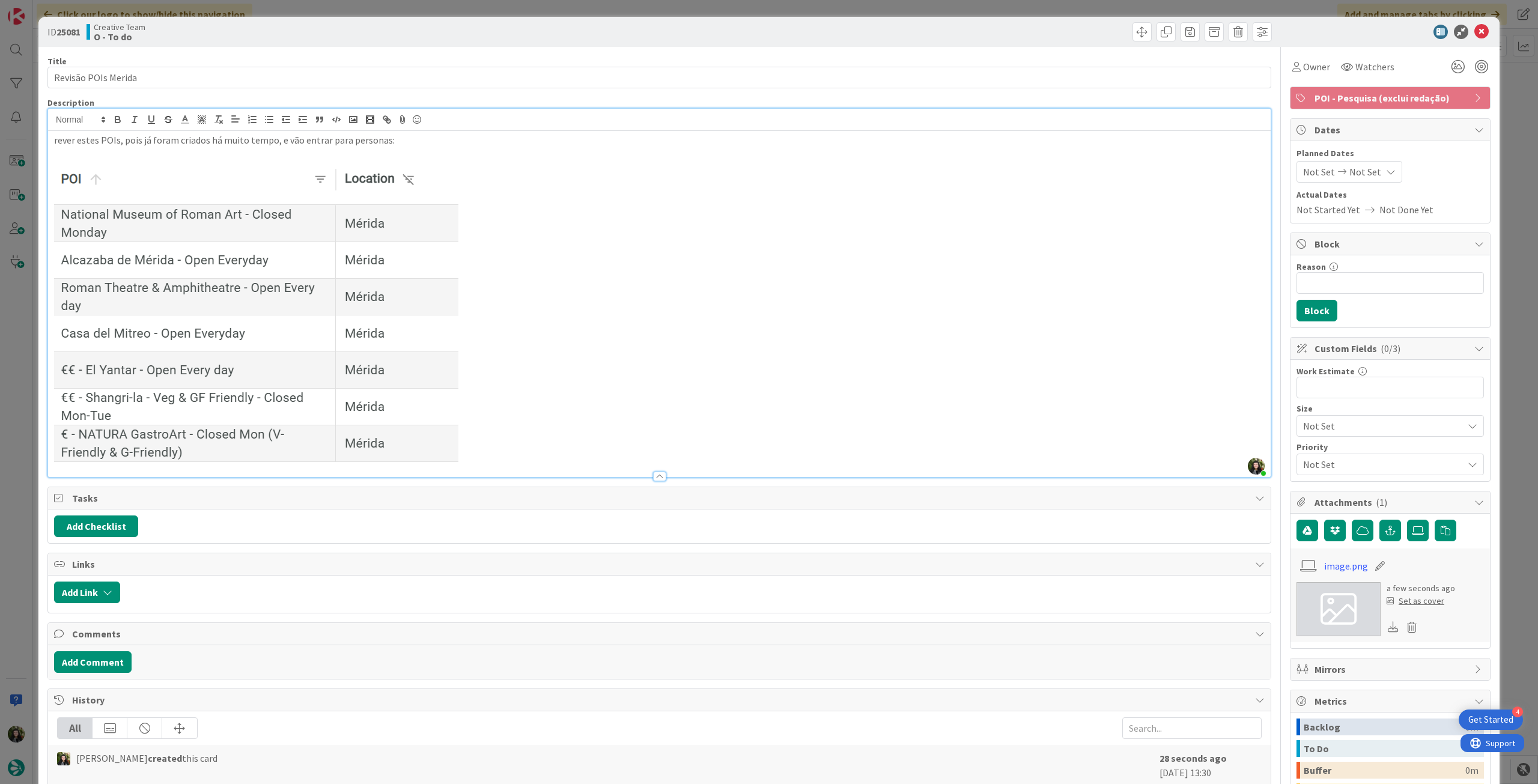
click at [422, 245] on img at bounding box center [256, 312] width 404 height 304
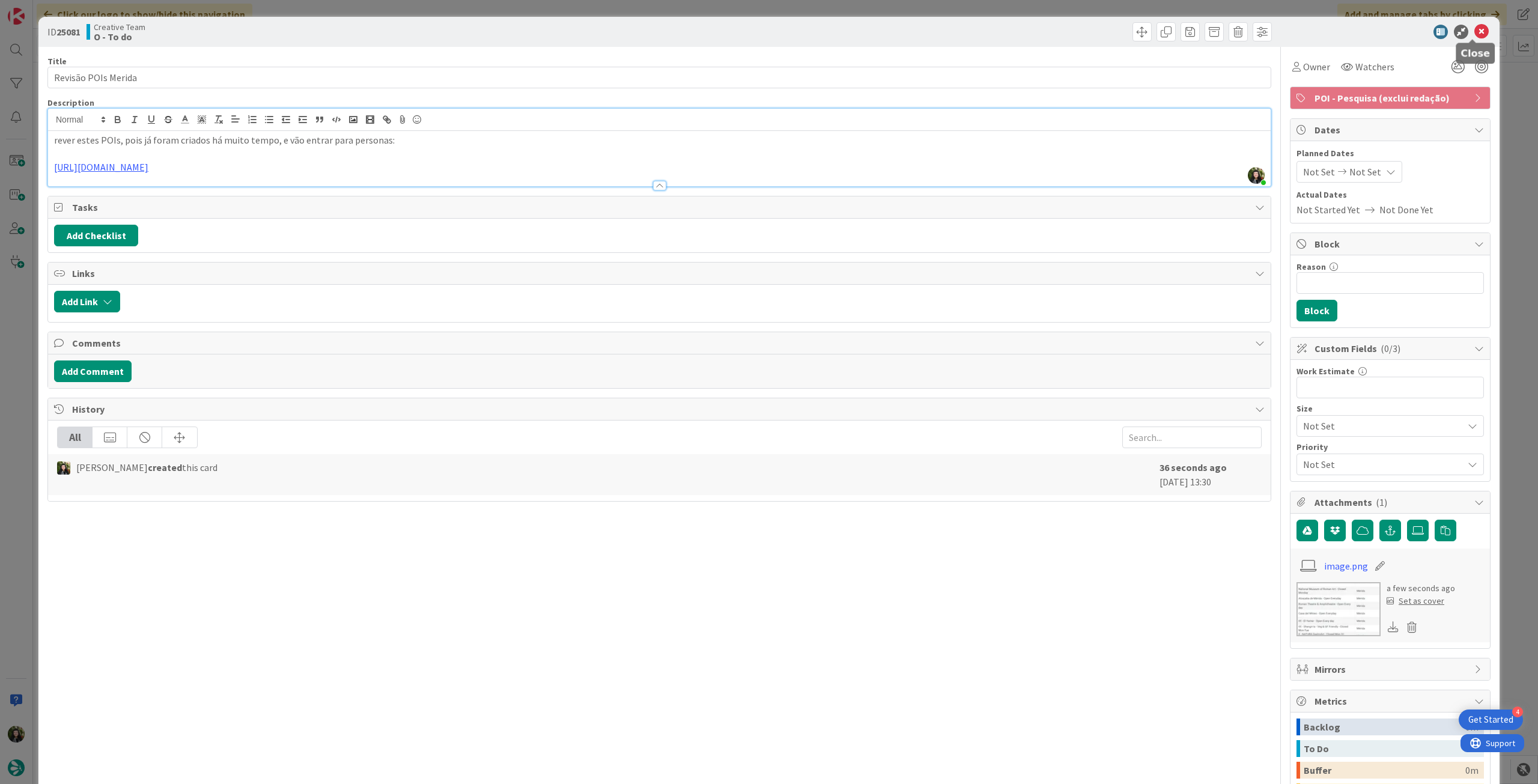
click at [1477, 30] on icon at bounding box center [1481, 32] width 14 height 14
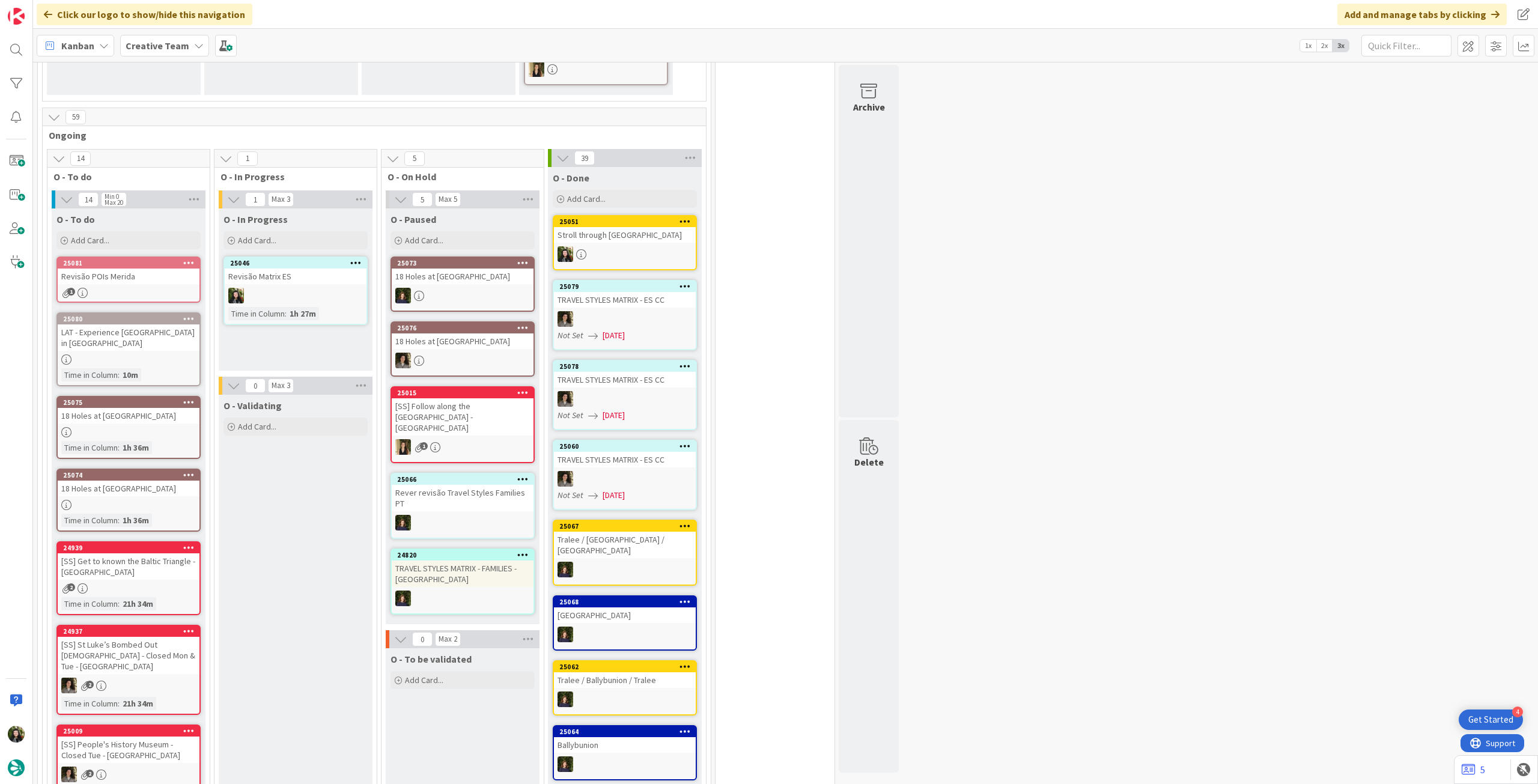
click at [170, 284] on div "25081 Revisão POIs Merida 1" at bounding box center [129, 279] width 144 height 46
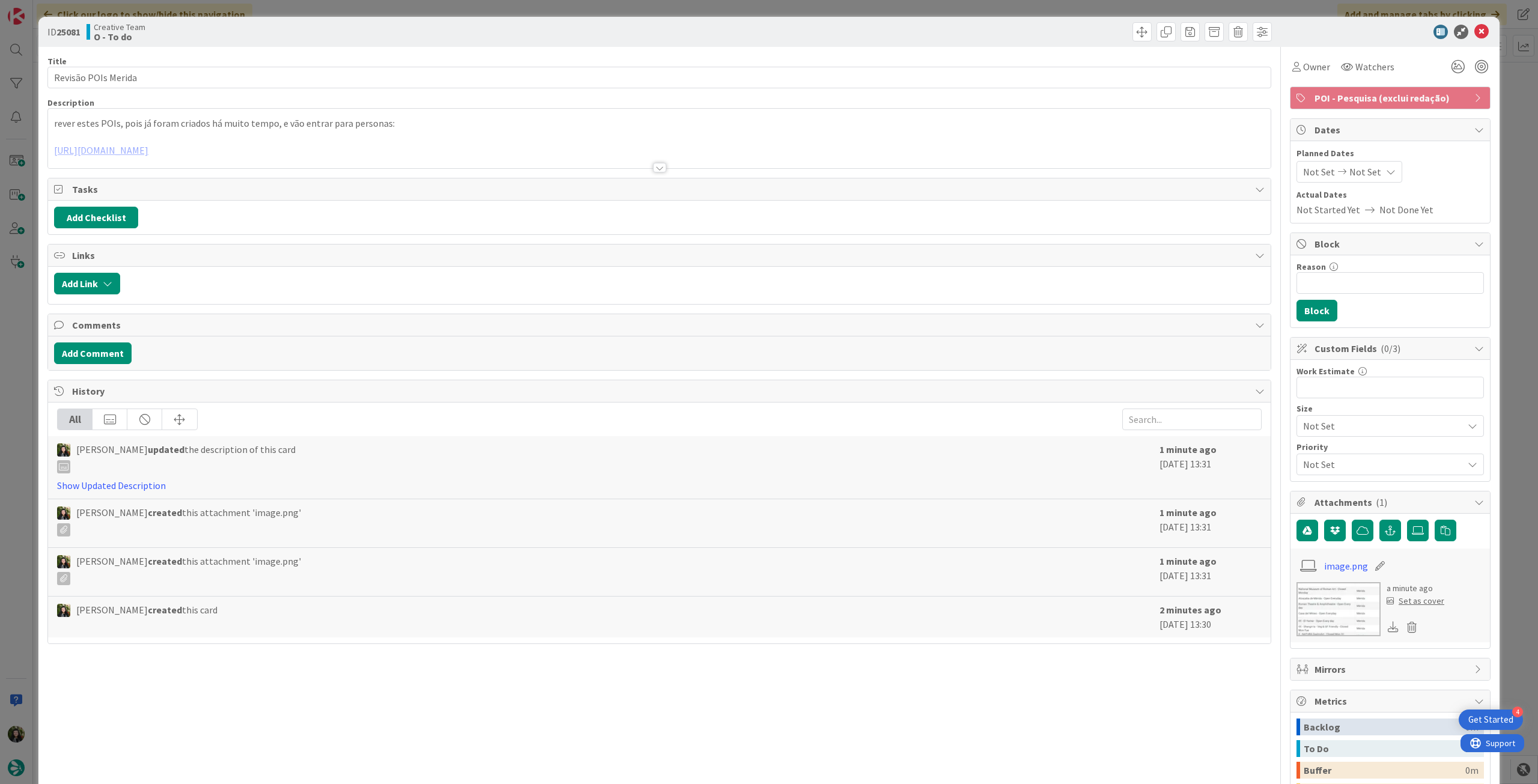
click at [277, 120] on p "rever estes POIs, pois já foram criados há muito tempo, e vão entrar para perso…" at bounding box center [659, 124] width 1210 height 14
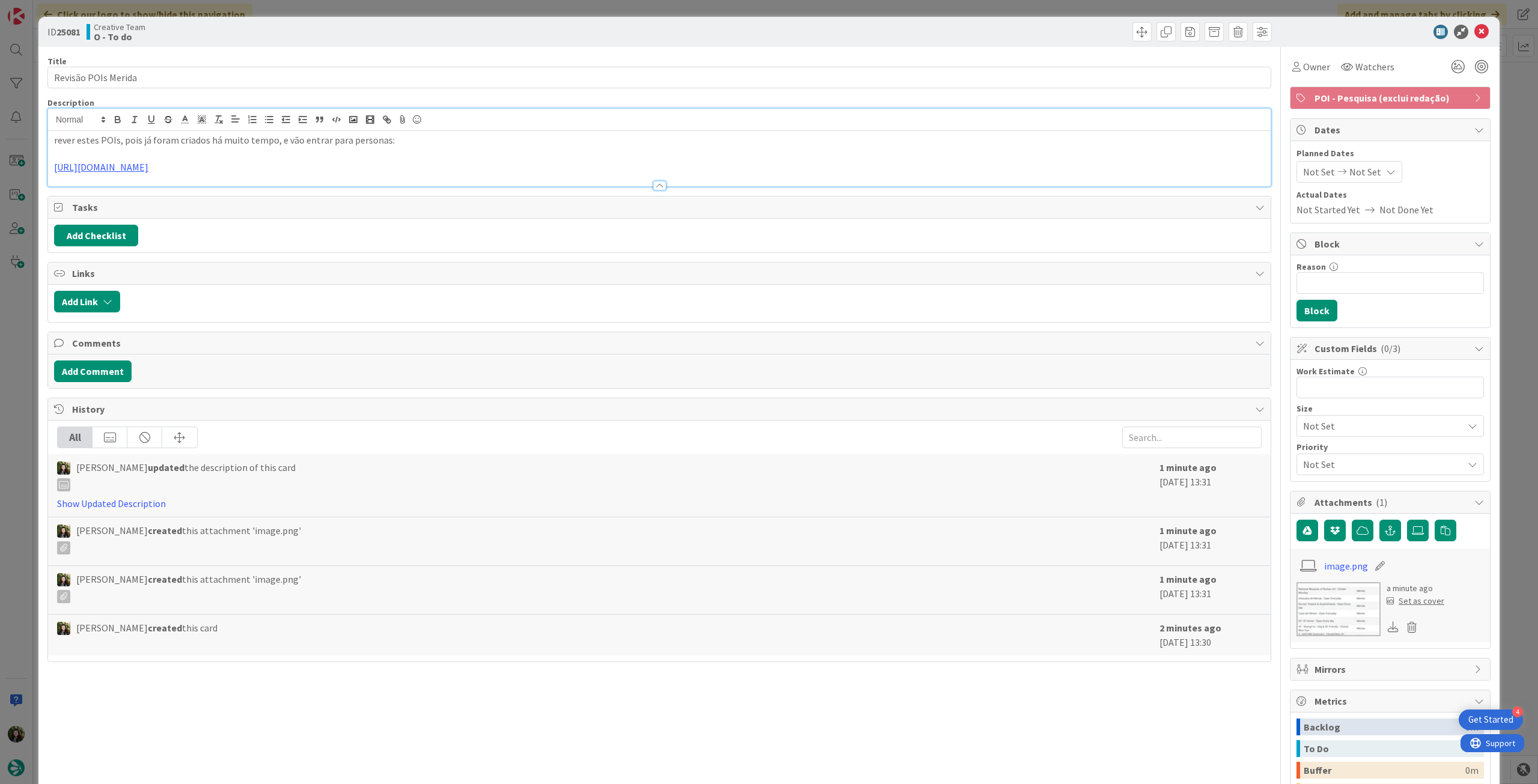
click at [379, 139] on p "rever estes POIs, pois já foram criados há muito tempo, e vão entrar para perso…" at bounding box center [659, 141] width 1210 height 14
click at [379, 141] on p "rever estes POIs, pois já foram criados há muito tempo, e vão entrar para perso…" at bounding box center [659, 141] width 1210 height 14
click at [381, 140] on p "rever estes POIs, pois já foram criados há muito tempo, e vão entrar para perso…" at bounding box center [659, 141] width 1210 height 14
click at [763, 139] on p "rever estes POIs, pois já foram criados há muito tempo, e vão entrar para perso…" at bounding box center [659, 141] width 1210 height 14
click at [1474, 33] on icon at bounding box center [1481, 32] width 14 height 14
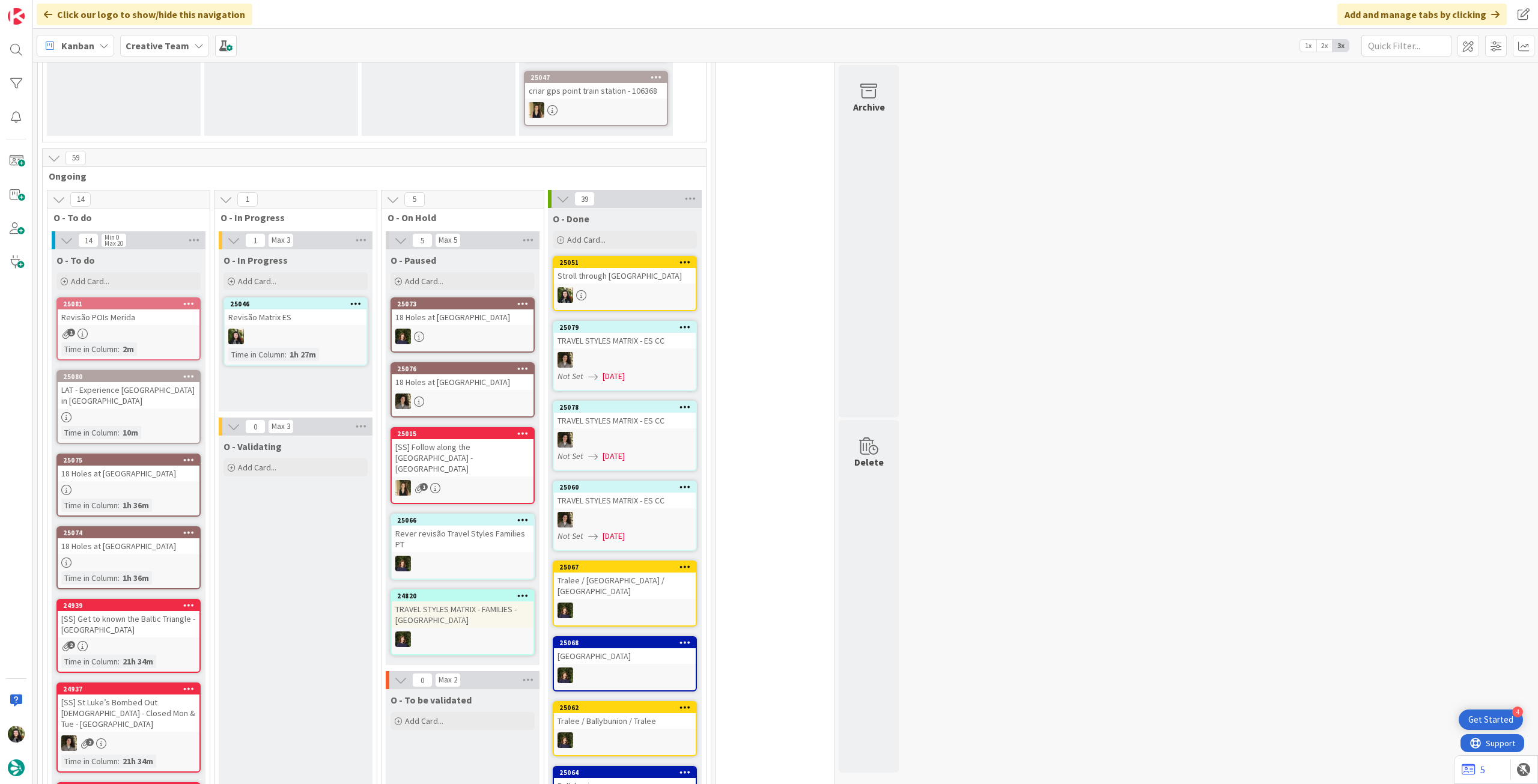
scroll to position [320, 0]
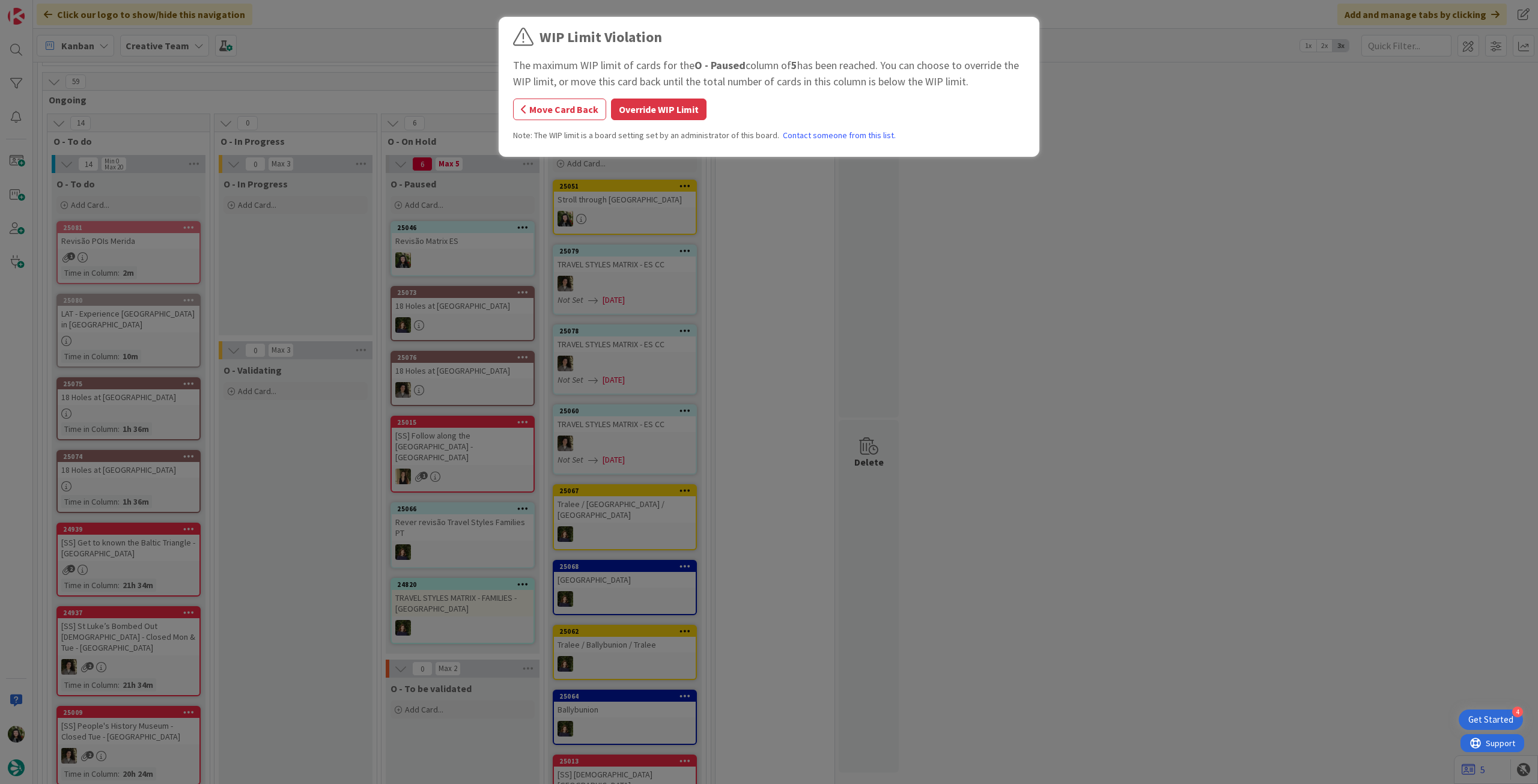
drag, startPoint x: 671, startPoint y: 105, endPoint x: 661, endPoint y: 152, distance: 48.1
click at [671, 107] on button "Override WIP Limit" at bounding box center [659, 109] width 96 height 21
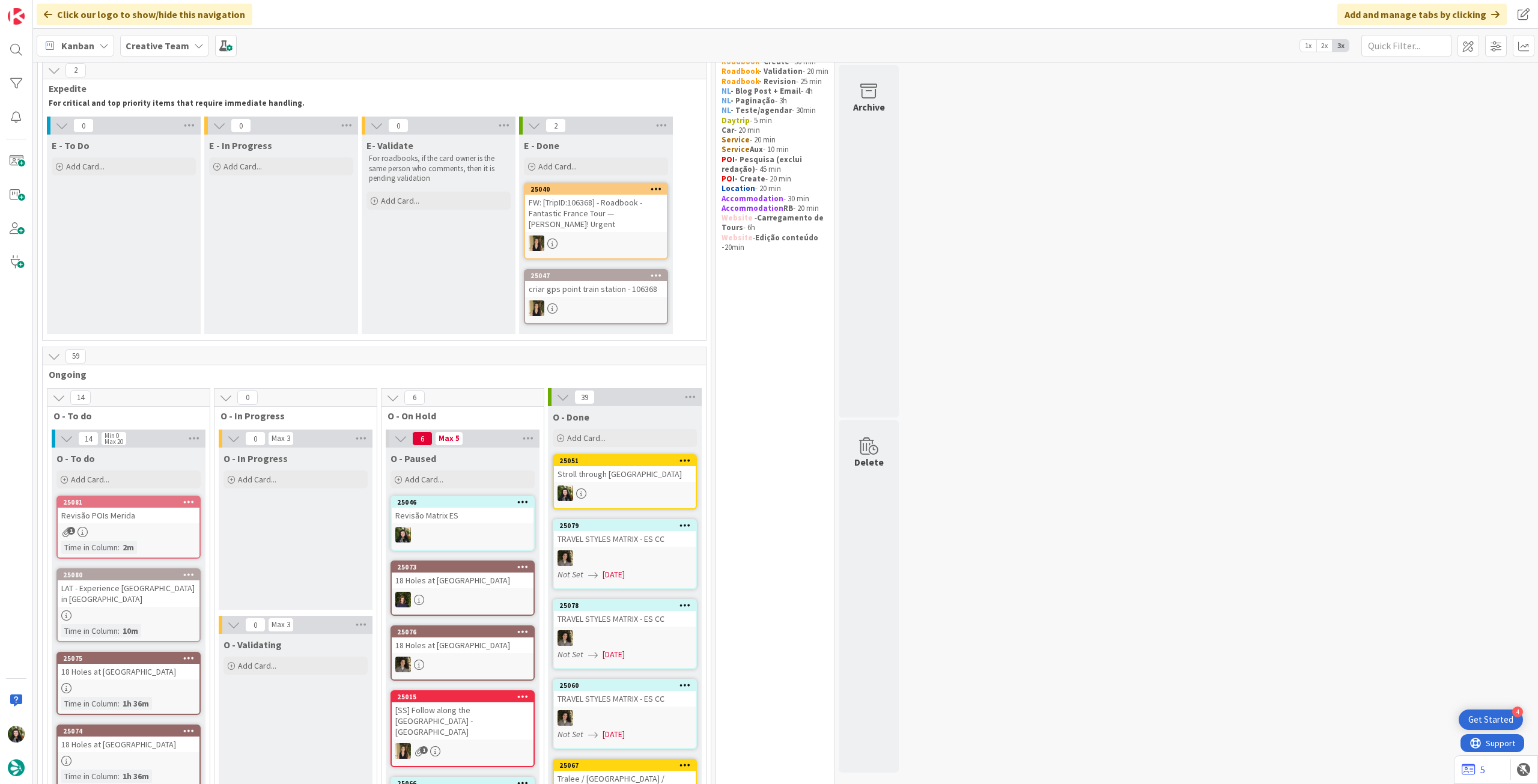
scroll to position [0, 0]
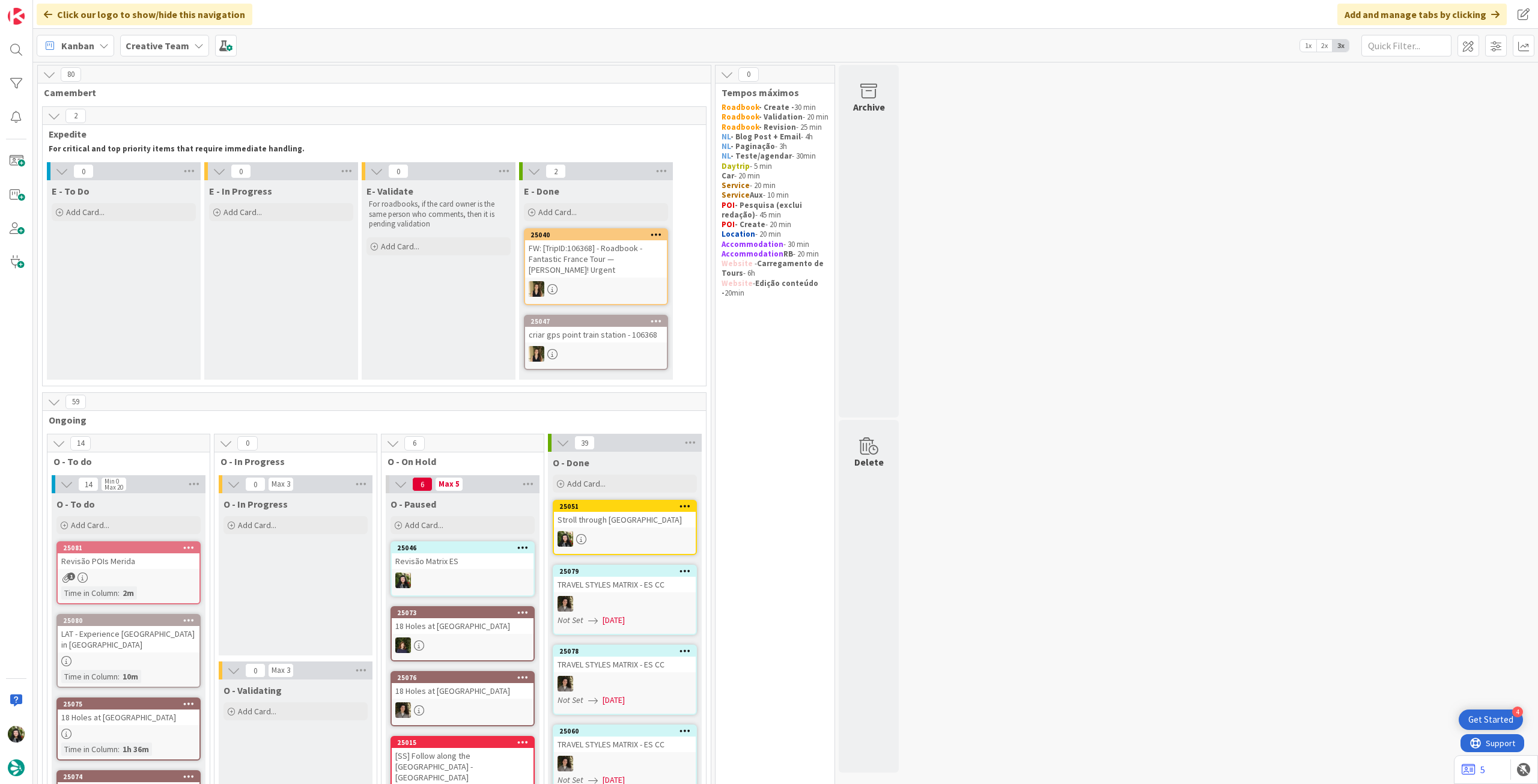
click at [143, 55] on div "Creative Team" at bounding box center [165, 45] width 89 height 21
click at [158, 166] on h4 "Creative Team - Análise" at bounding box center [216, 171] width 163 height 12
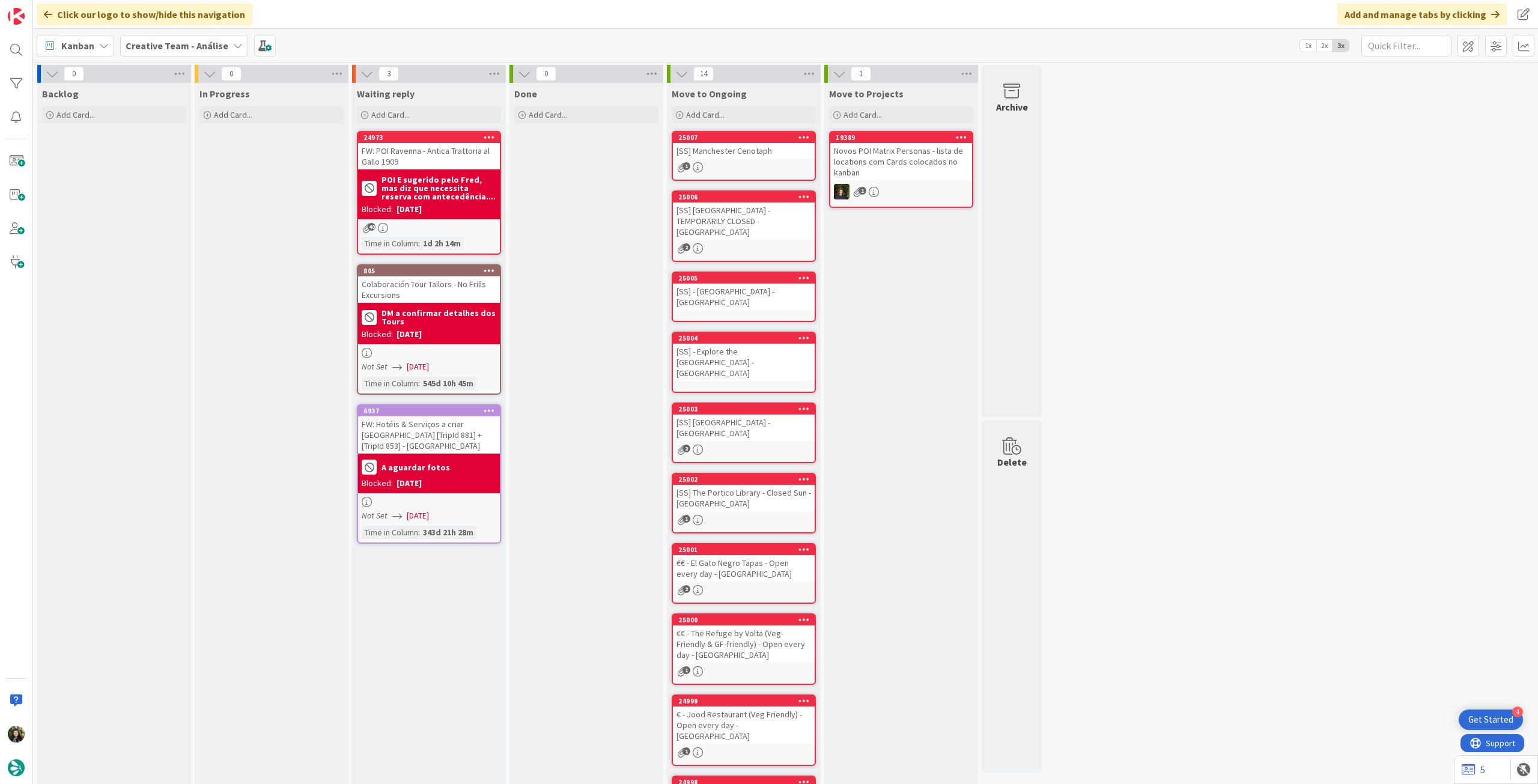
click at [158, 49] on b "Creative Team - Análise" at bounding box center [176, 45] width 103 height 12
click at [146, 169] on h4 "Creative Team" at bounding box center [207, 171] width 145 height 12
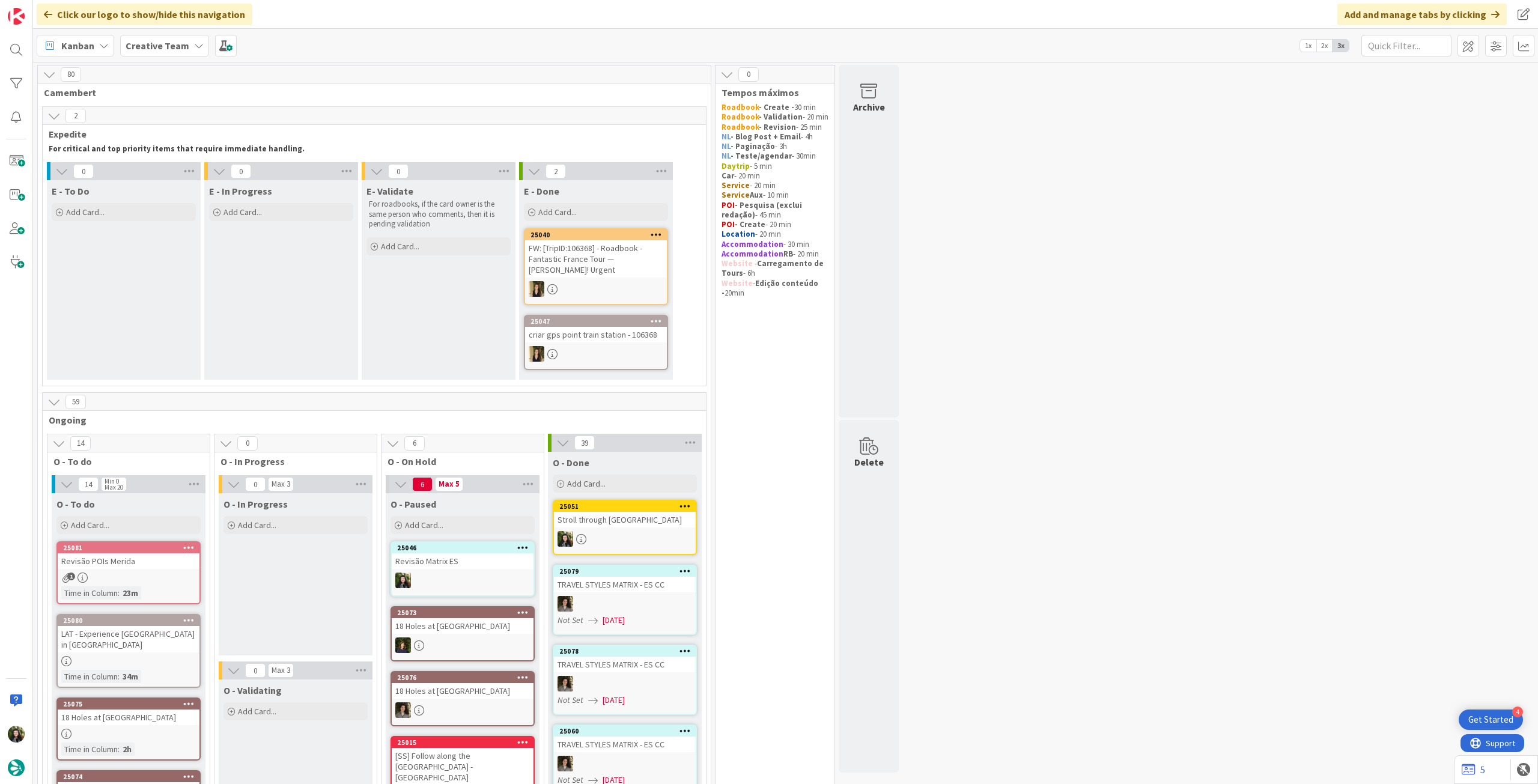
drag, startPoint x: 152, startPoint y: 50, endPoint x: 162, endPoint y: 64, distance: 17.2
click at [153, 50] on b "Creative Team" at bounding box center [157, 45] width 64 height 12
click at [189, 164] on div "Creative Team - Análise" at bounding box center [222, 172] width 183 height 23
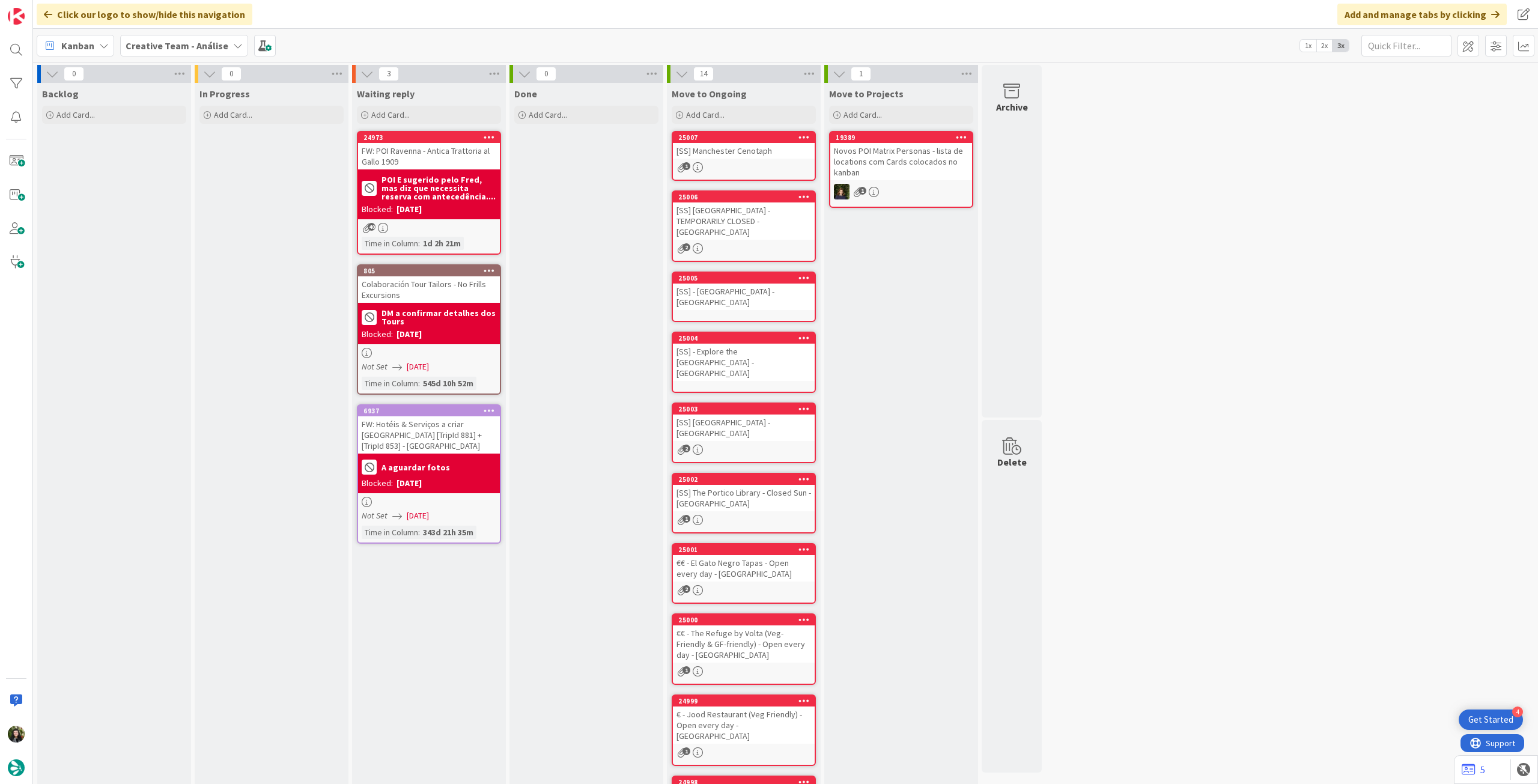
click at [171, 49] on b "Creative Team - Análise" at bounding box center [176, 45] width 103 height 12
click at [151, 177] on h4 "Creative Team" at bounding box center [207, 171] width 145 height 12
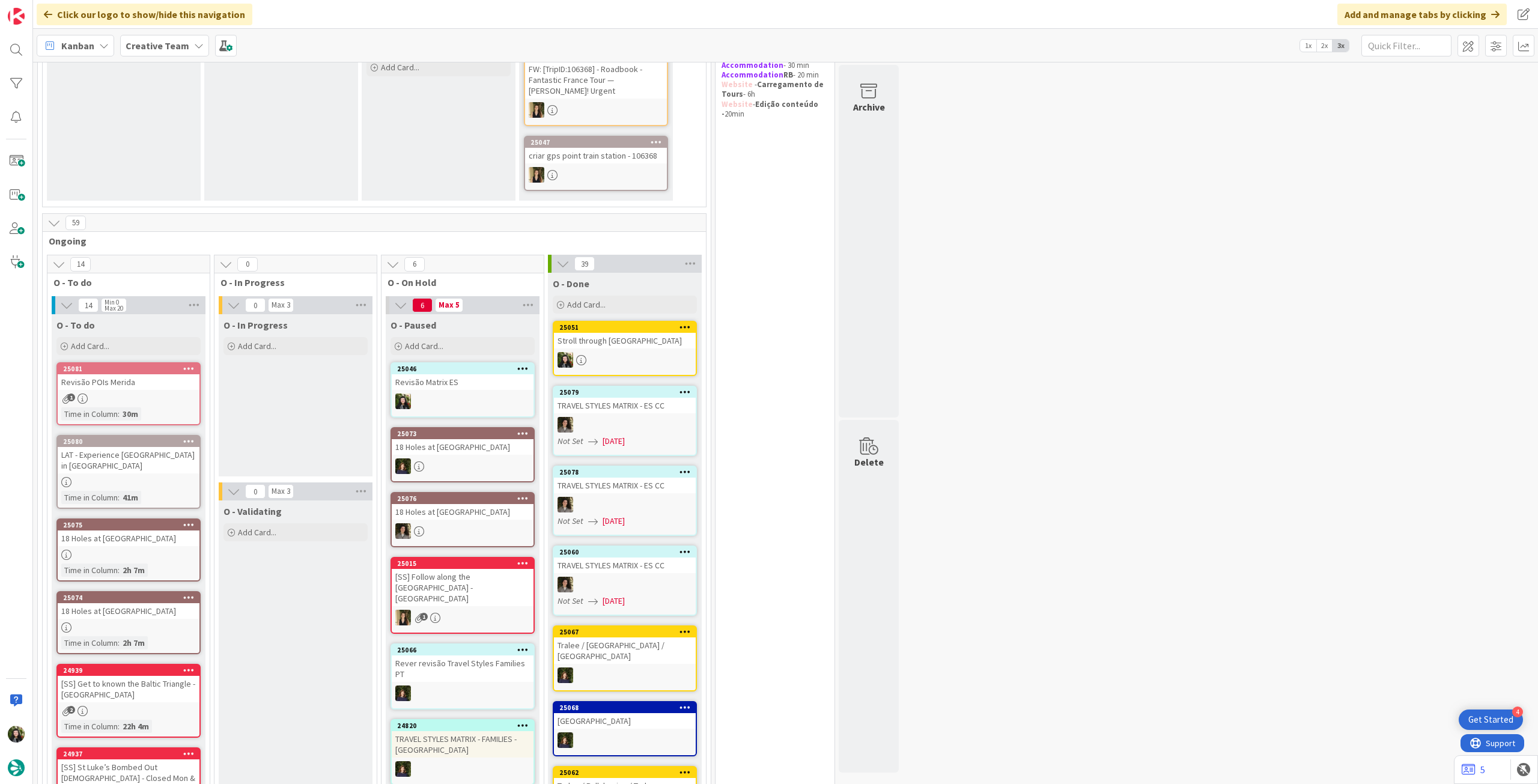
scroll to position [160, 0]
